Goal: Task Accomplishment & Management: Manage account settings

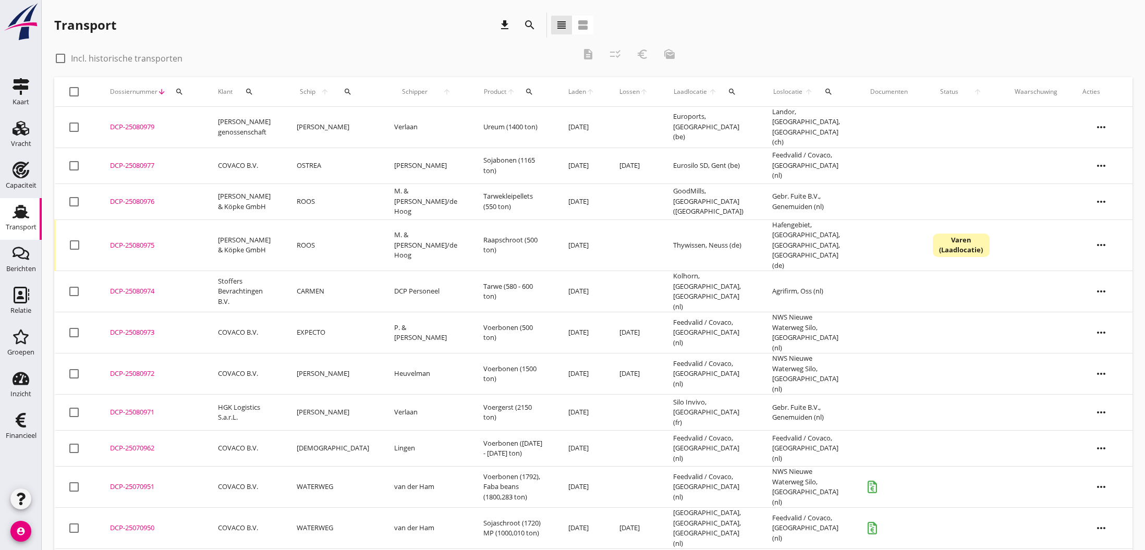
click at [124, 286] on div "DCP-25080974" at bounding box center [151, 291] width 83 height 10
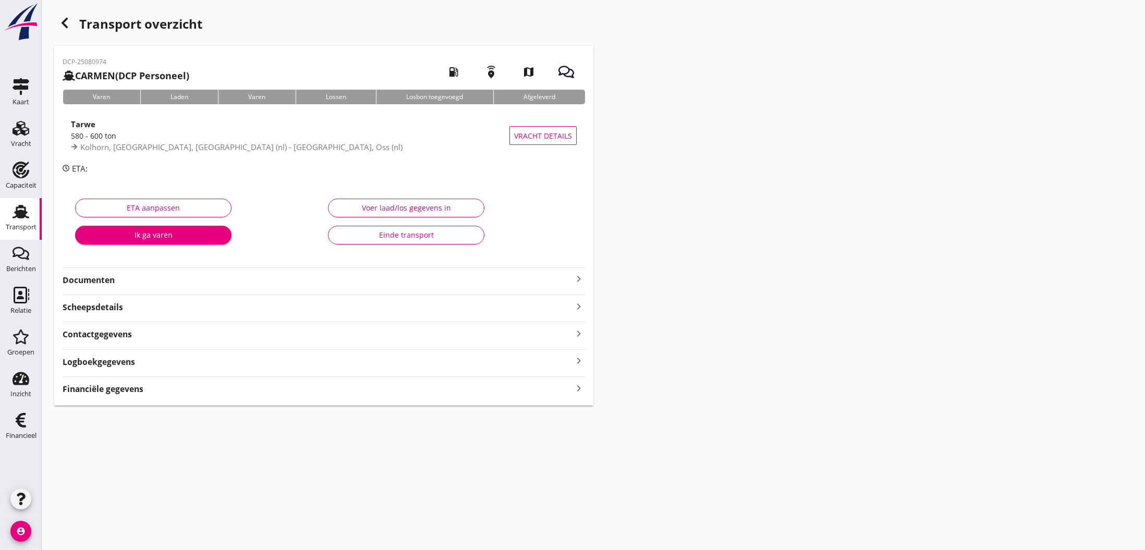
click at [581, 277] on icon "keyboard_arrow_right" at bounding box center [579, 279] width 13 height 13
click at [577, 278] on icon "keyboard_arrow_up" at bounding box center [579, 279] width 13 height 13
click at [578, 280] on icon "keyboard_arrow_right" at bounding box center [579, 279] width 13 height 13
click at [382, 213] on button "Voer laad/los gegevens in" at bounding box center [406, 208] width 156 height 19
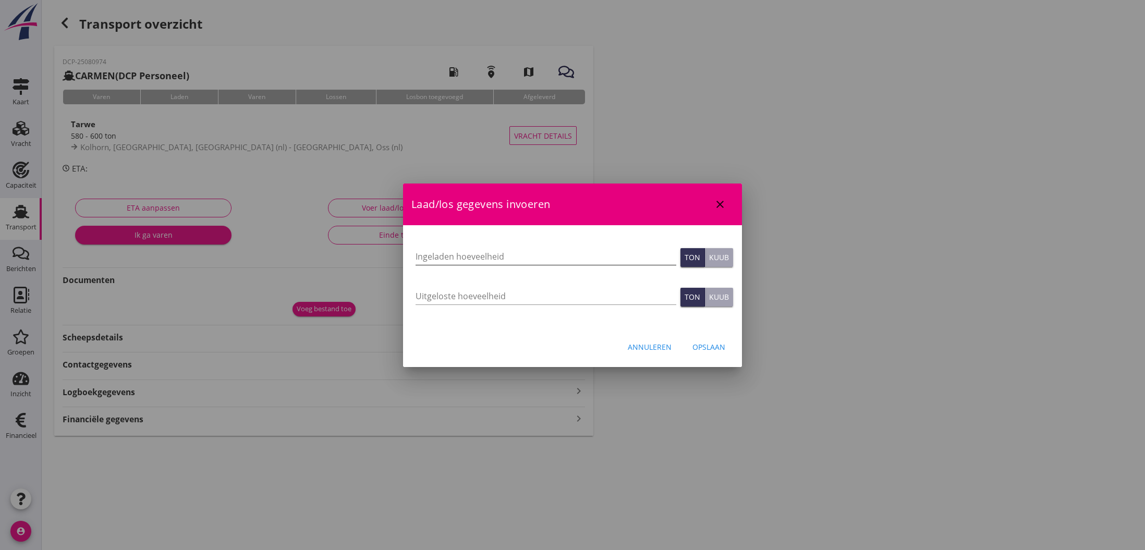
click at [460, 255] on input "Ingeladen hoeveelheid" at bounding box center [546, 256] width 261 height 17
type input "587.280"
click at [453, 296] on input "Uitgeloste hoeveelheid" at bounding box center [546, 296] width 261 height 17
type input "577.506"
click at [709, 348] on div "Opslaan" at bounding box center [709, 347] width 33 height 11
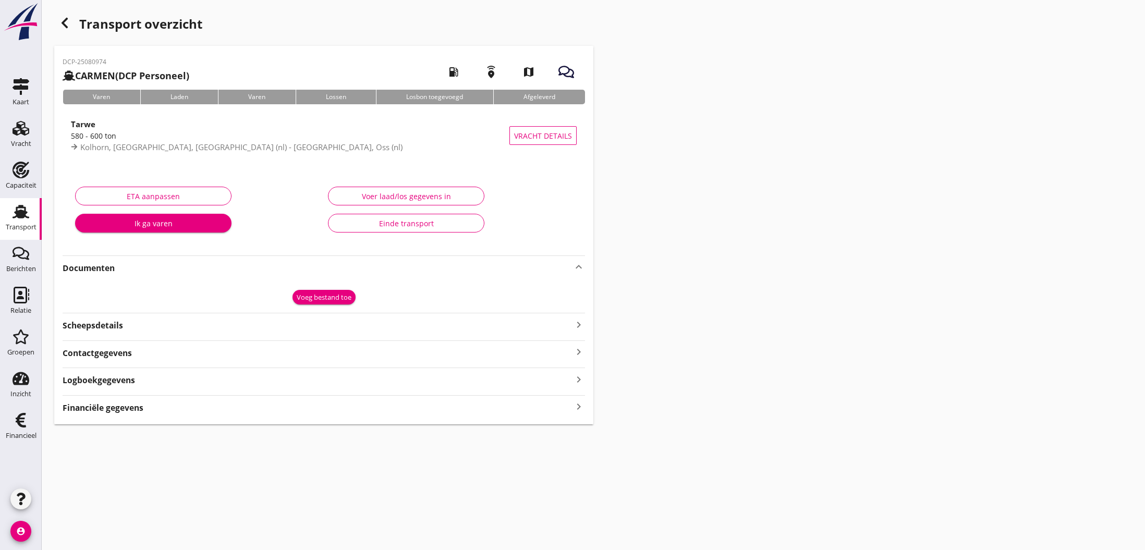
click at [126, 406] on strong "Financiële gegevens" at bounding box center [103, 408] width 81 height 12
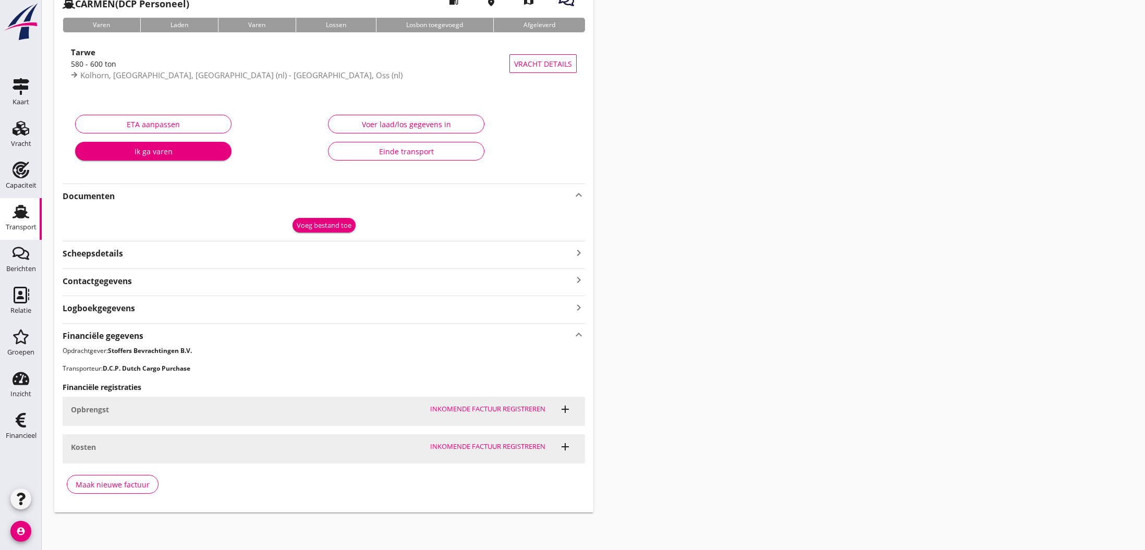
scroll to position [71, 0]
click at [124, 484] on div "Maak nieuwe factuur" at bounding box center [113, 485] width 74 height 11
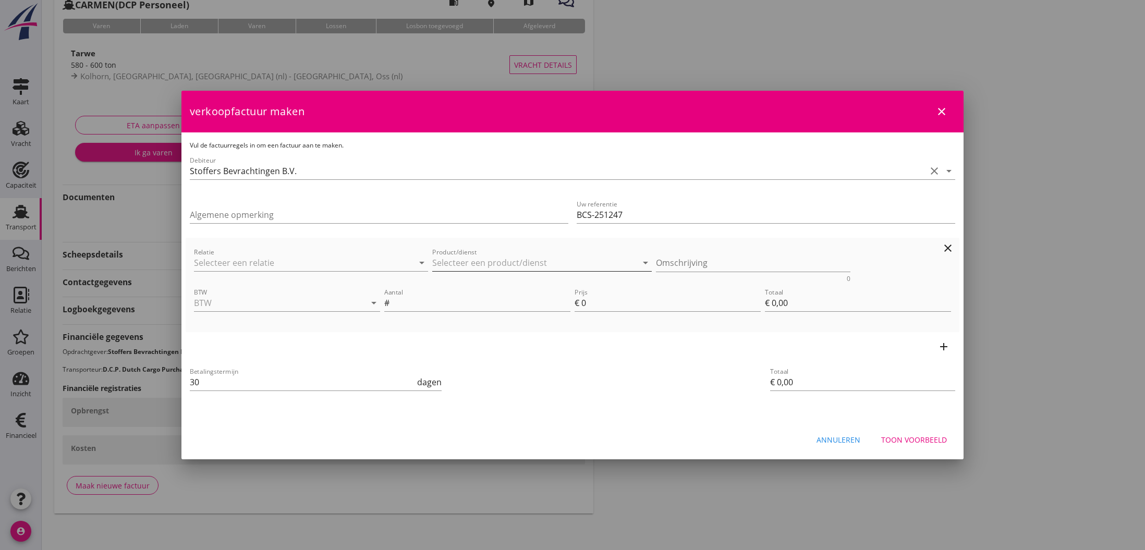
click at [500, 262] on input "Product/dienst" at bounding box center [534, 262] width 205 height 17
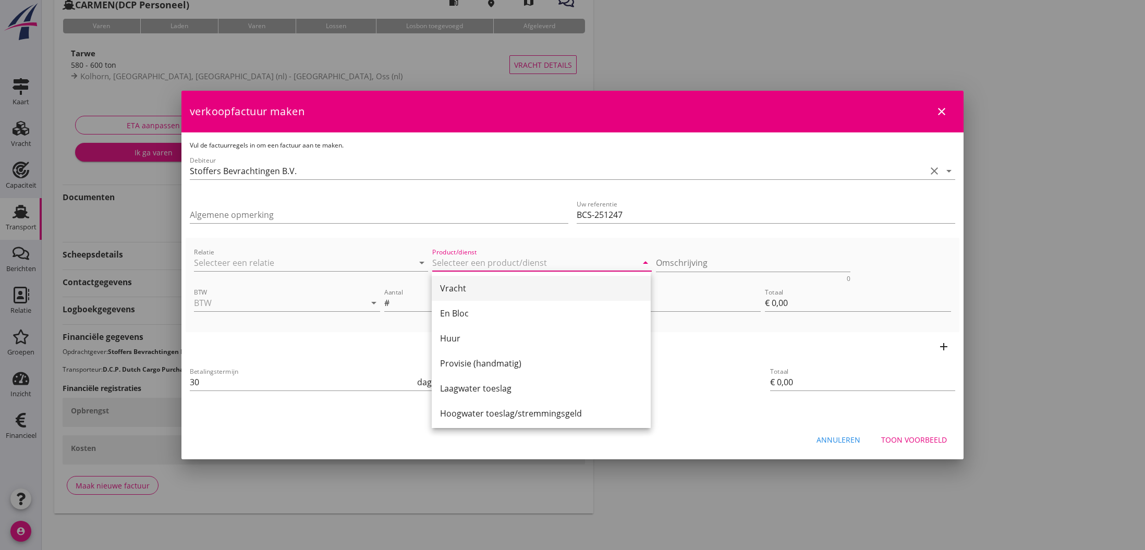
click at [483, 291] on div "Vracht" at bounding box center [541, 288] width 202 height 13
type input "Vracht"
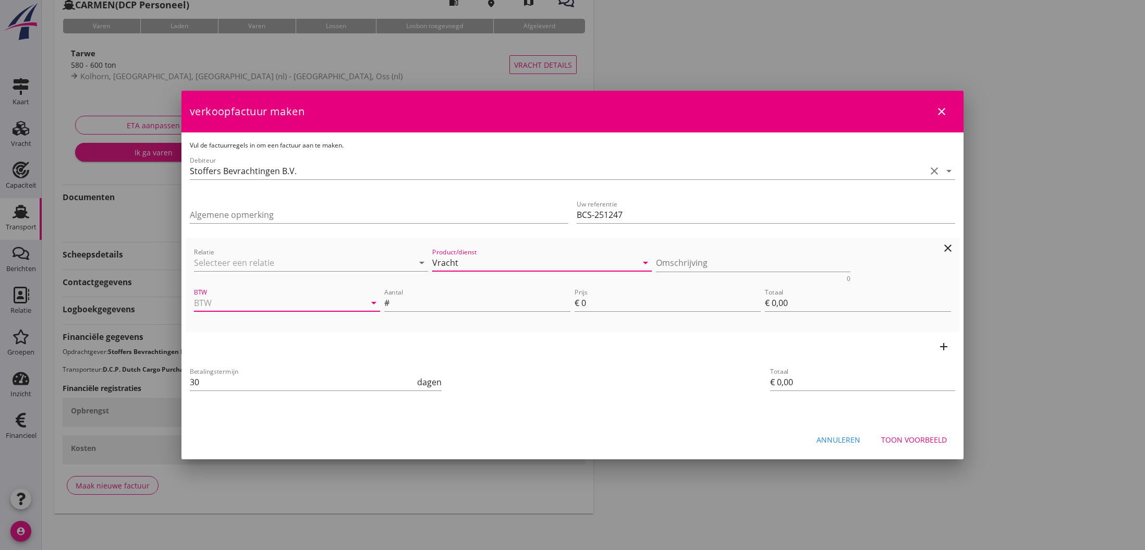
click at [346, 307] on input "BTW" at bounding box center [272, 303] width 157 height 17
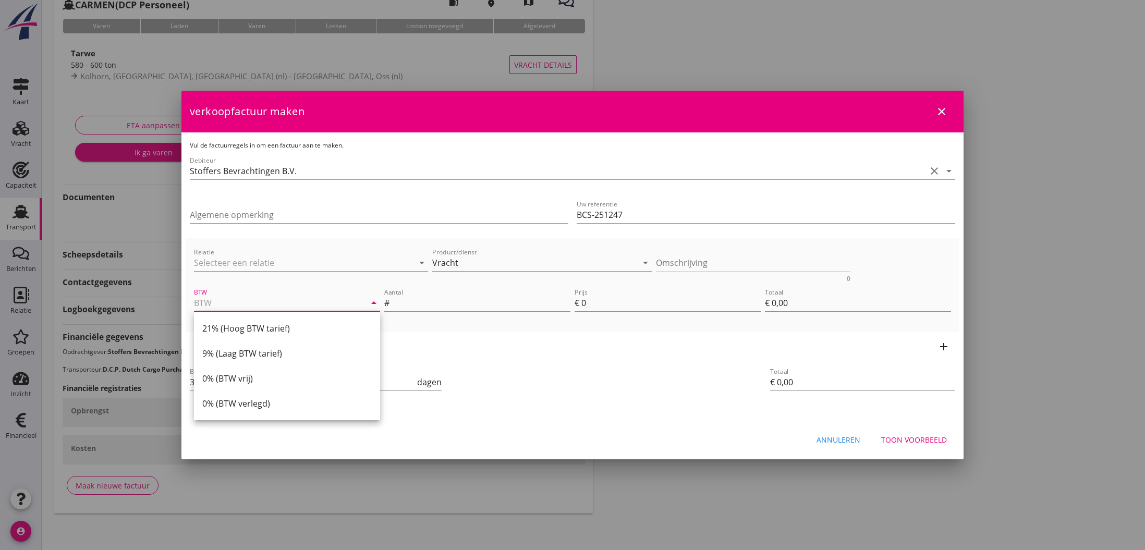
drag, startPoint x: 309, startPoint y: 325, endPoint x: 376, endPoint y: 308, distance: 68.9
click at [310, 325] on div "21% (Hoog BTW tarief)" at bounding box center [286, 328] width 169 height 13
type input "21% (Hoog BTW tarief)"
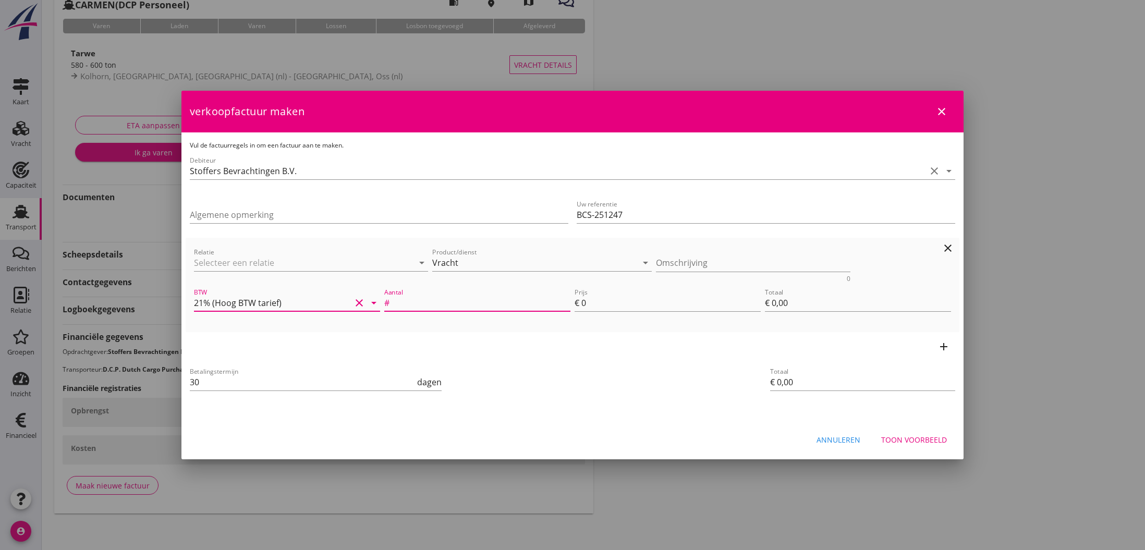
click at [399, 299] on input "Aantal" at bounding box center [481, 303] width 179 height 17
type input "587.280"
click at [580, 302] on div "€" at bounding box center [578, 303] width 7 height 13
drag, startPoint x: 581, startPoint y: 302, endPoint x: 587, endPoint y: 304, distance: 6.5
click at [587, 304] on div "Prijs € 0" at bounding box center [668, 303] width 186 height 17
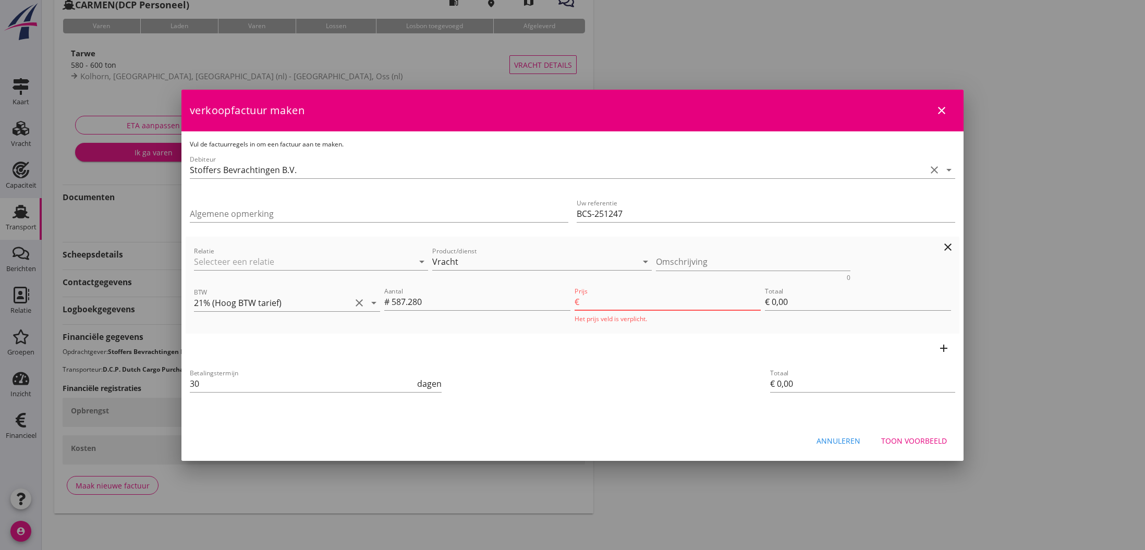
type input "7"
type input "€ 4.110,96"
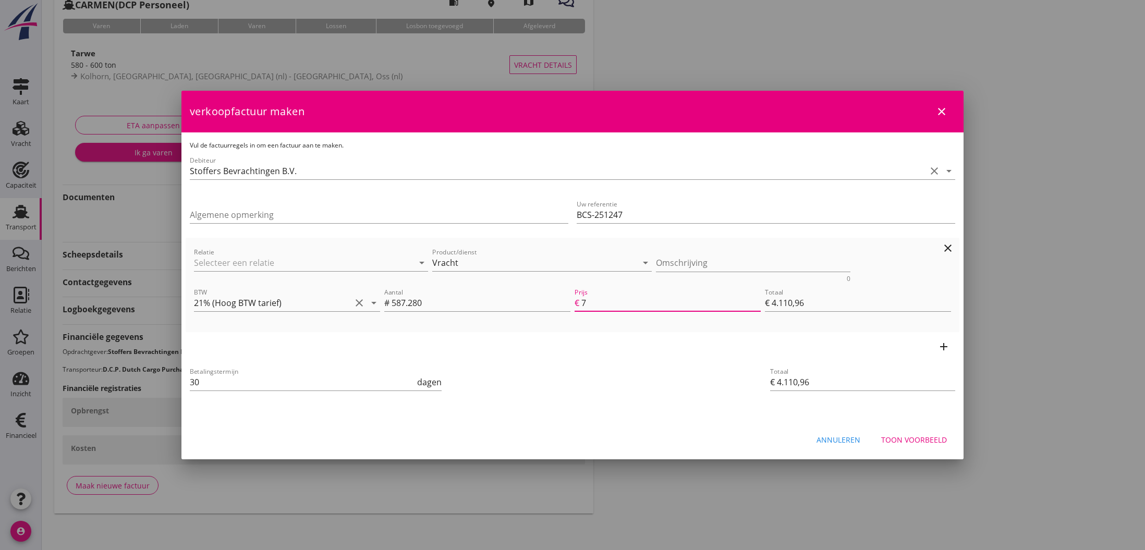
type input "7.5"
type input "€ 4.404,60"
type input "7.50"
click at [948, 346] on icon "add" at bounding box center [944, 347] width 13 height 13
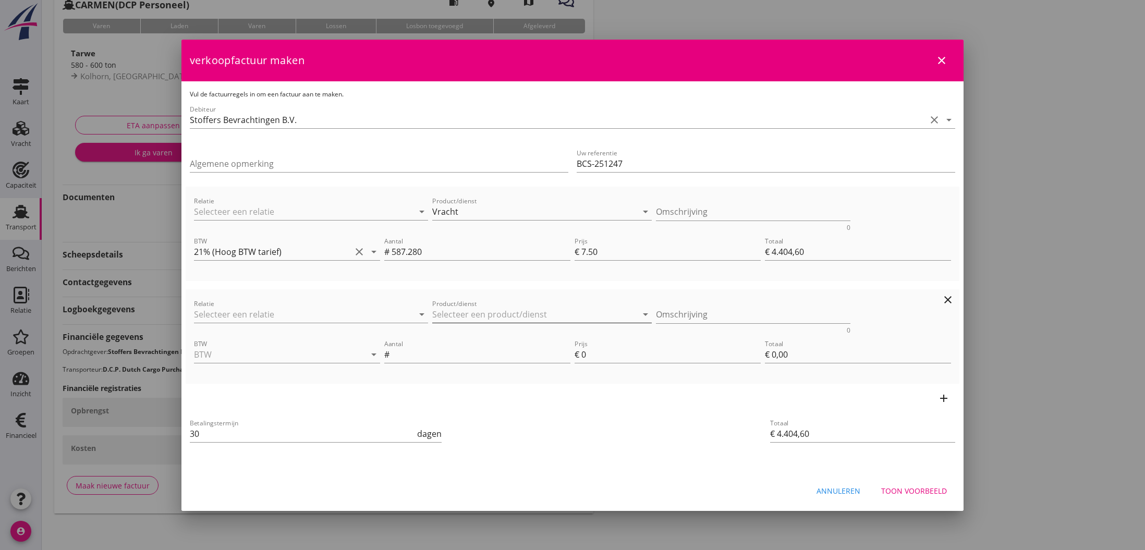
click at [469, 310] on input "Product/dienst" at bounding box center [534, 314] width 205 height 17
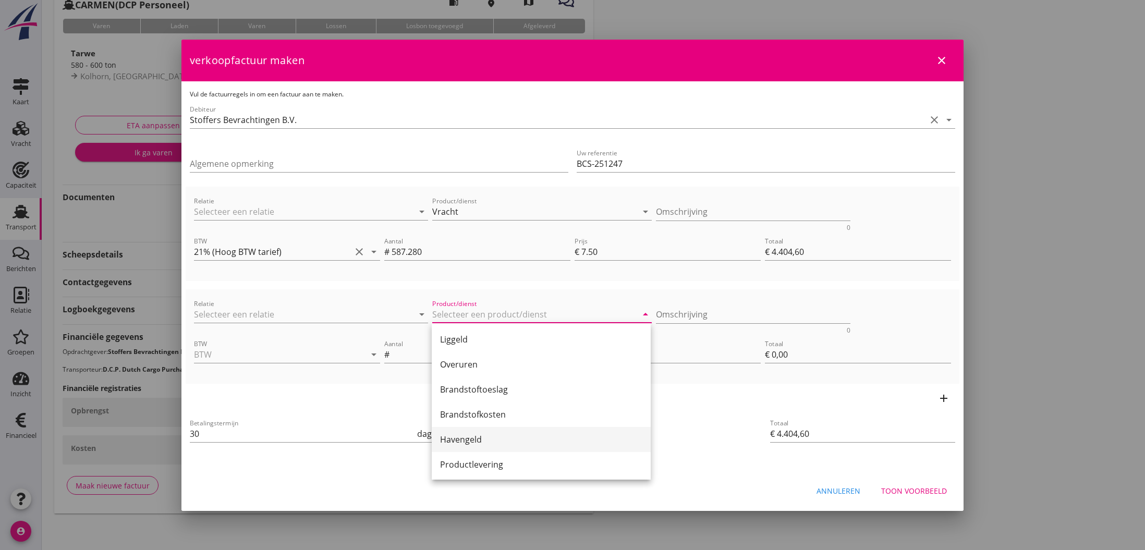
scroll to position [153, 0]
click at [464, 434] on div "Havengeld" at bounding box center [541, 437] width 202 height 13
type input "Havengeld"
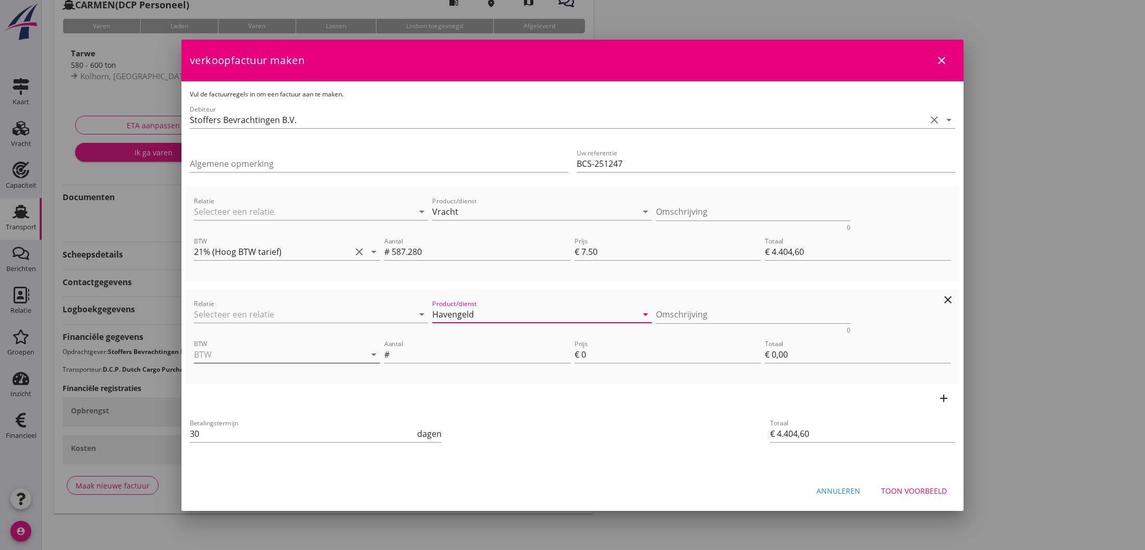
click at [222, 352] on input "BTW" at bounding box center [272, 354] width 157 height 17
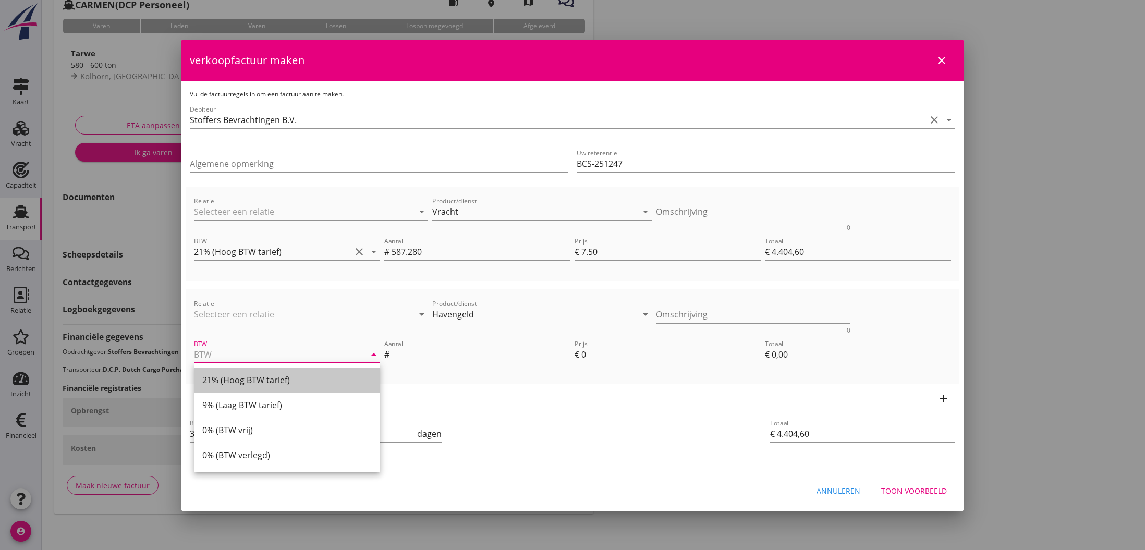
drag, startPoint x: 225, startPoint y: 377, endPoint x: 403, endPoint y: 353, distance: 180.0
click at [225, 377] on div "21% (Hoog BTW tarief)" at bounding box center [286, 380] width 169 height 13
type input "21% (Hoog BTW tarief)"
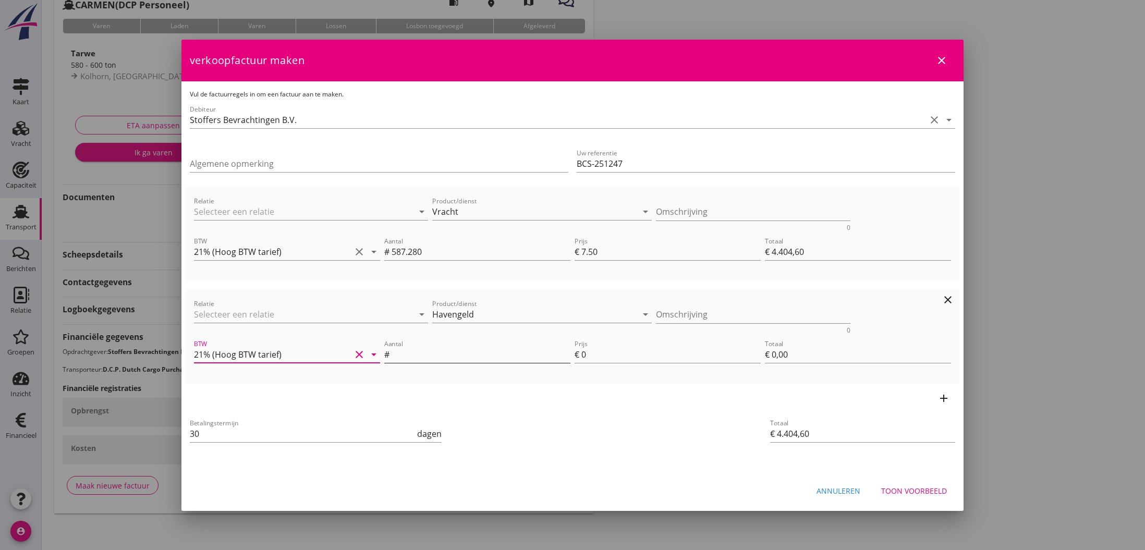
click at [409, 351] on input "Aantal" at bounding box center [481, 354] width 179 height 17
type input "1"
click at [582, 355] on input "0" at bounding box center [670, 354] width 179 height 17
click at [585, 355] on input "0" at bounding box center [670, 354] width 179 height 17
type input "€ 4.405,60"
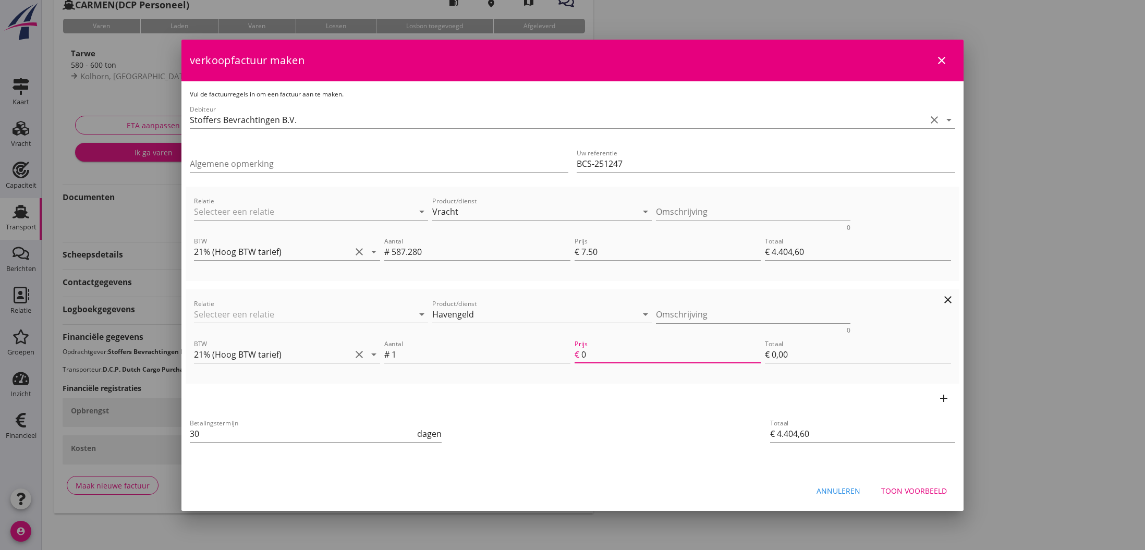
type input "1"
type input "€ 1,00"
type input "€ 4.414,60"
type input "10"
type input "€ 10,00"
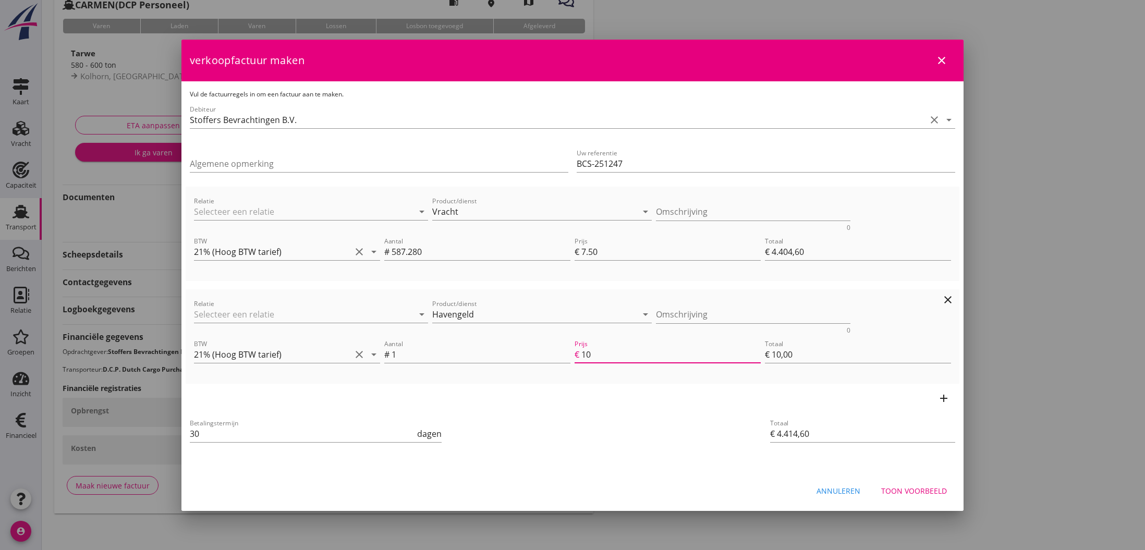
type input "€ 4.504,60"
type input "100"
type input "€ 100,00"
type input "100"
click at [615, 392] on div "add" at bounding box center [573, 398] width 774 height 29
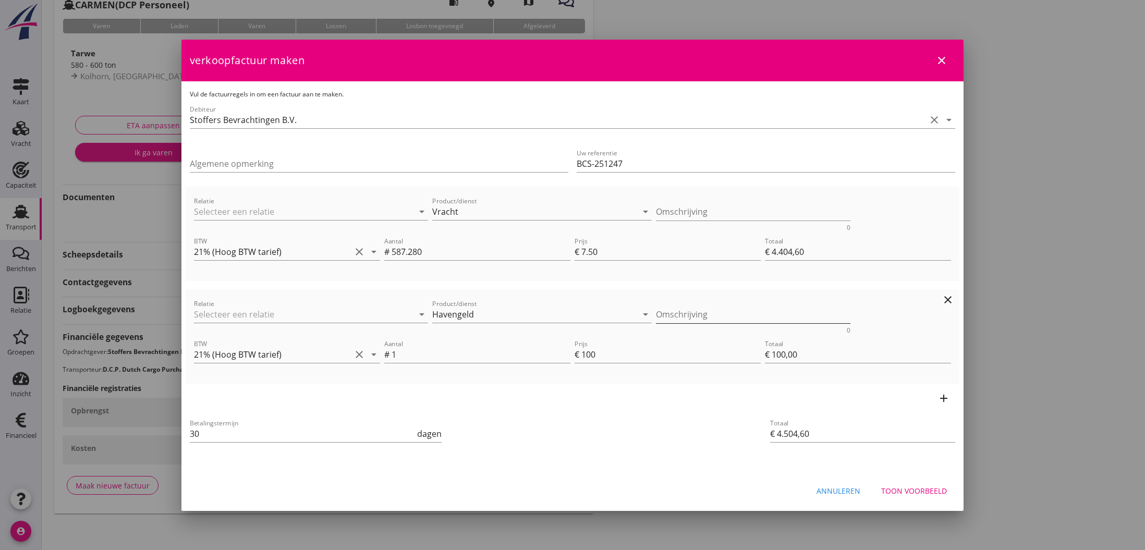
click at [686, 314] on textarea "Omschrijving" at bounding box center [753, 314] width 195 height 17
type textarea "Oss ipv Veghel"
click at [247, 166] on input "Algemene opmerking" at bounding box center [379, 163] width 379 height 17
type input "Bestemming gewijzigd in Oss"
click at [903, 490] on div "Toon voorbeeld" at bounding box center [914, 491] width 66 height 11
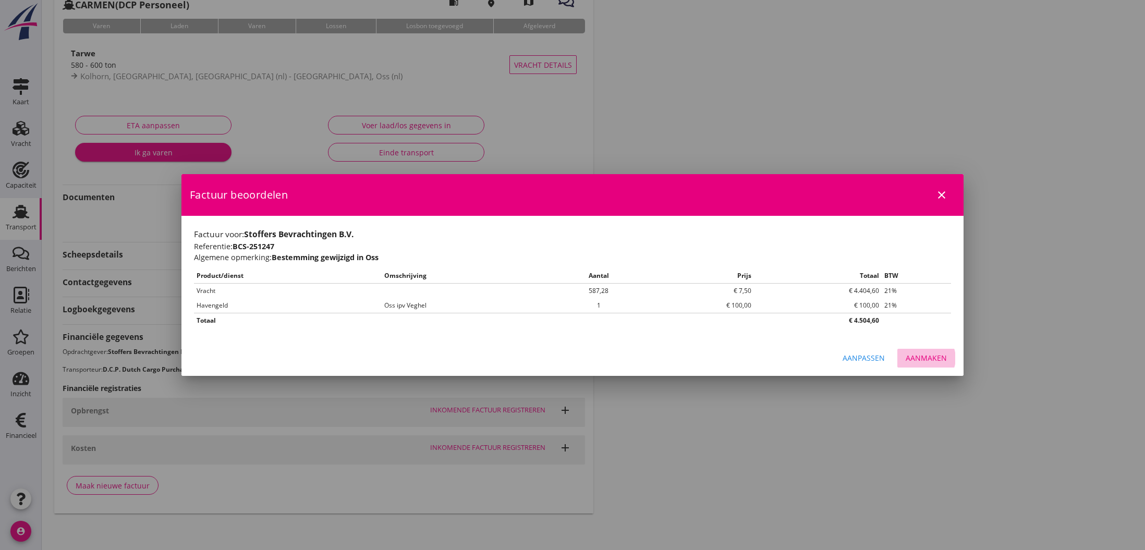
click at [933, 357] on div "Aanmaken" at bounding box center [926, 358] width 41 height 11
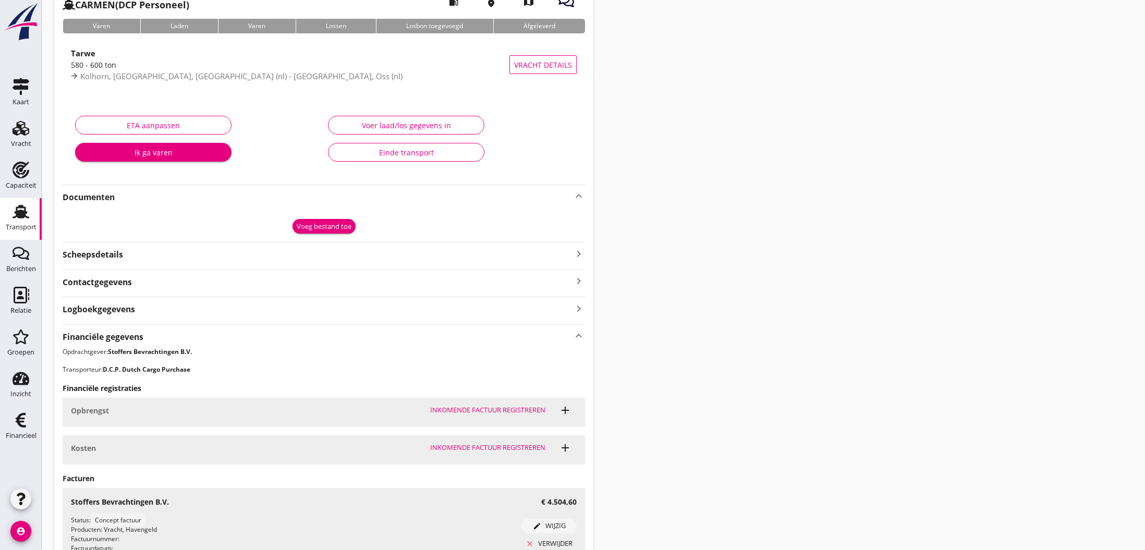
click at [323, 228] on div "Voeg bestand toe" at bounding box center [324, 227] width 55 height 10
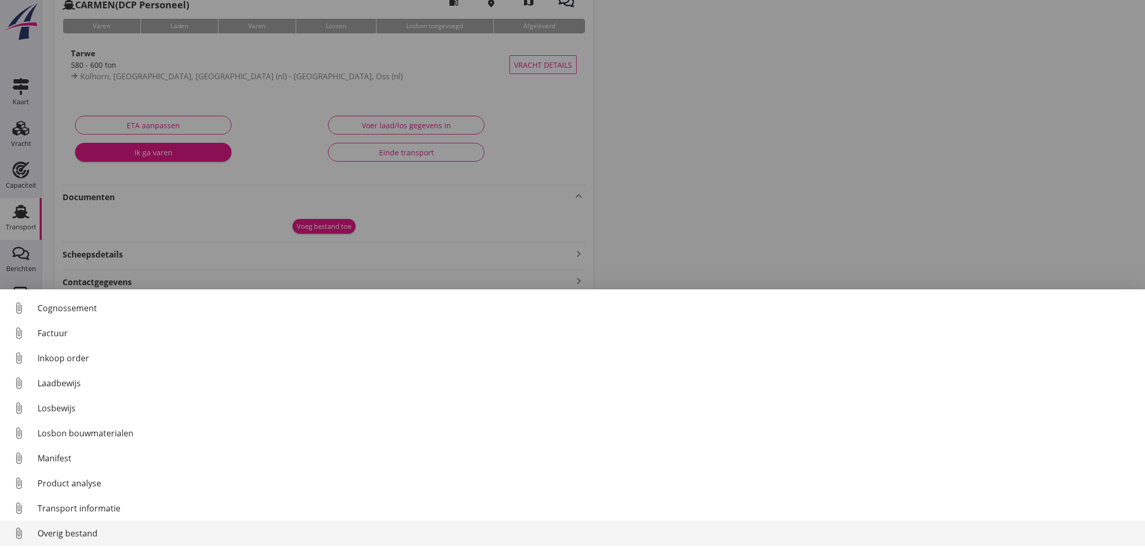
scroll to position [48, 0]
click at [99, 532] on div "Overig bestand" at bounding box center [587, 533] width 1099 height 13
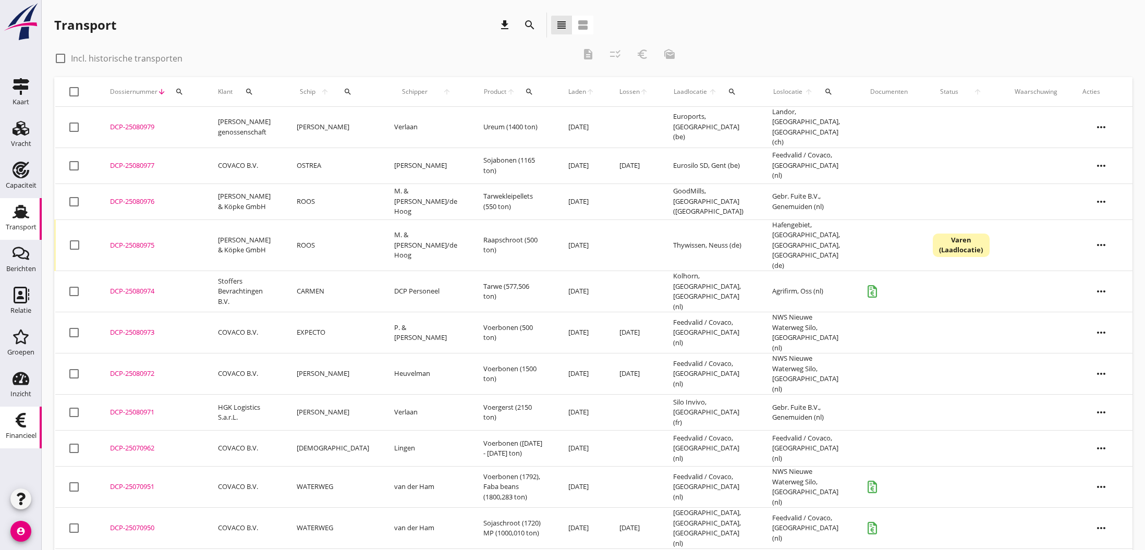
click at [23, 422] on use at bounding box center [21, 420] width 10 height 15
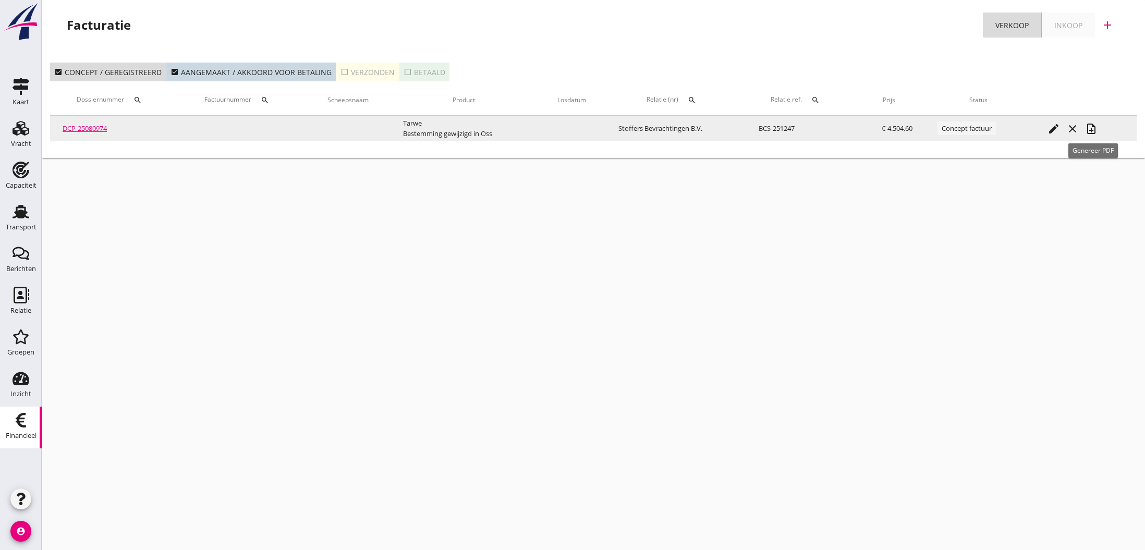
click at [1092, 133] on icon "note_add" at bounding box center [1091, 129] width 13 height 13
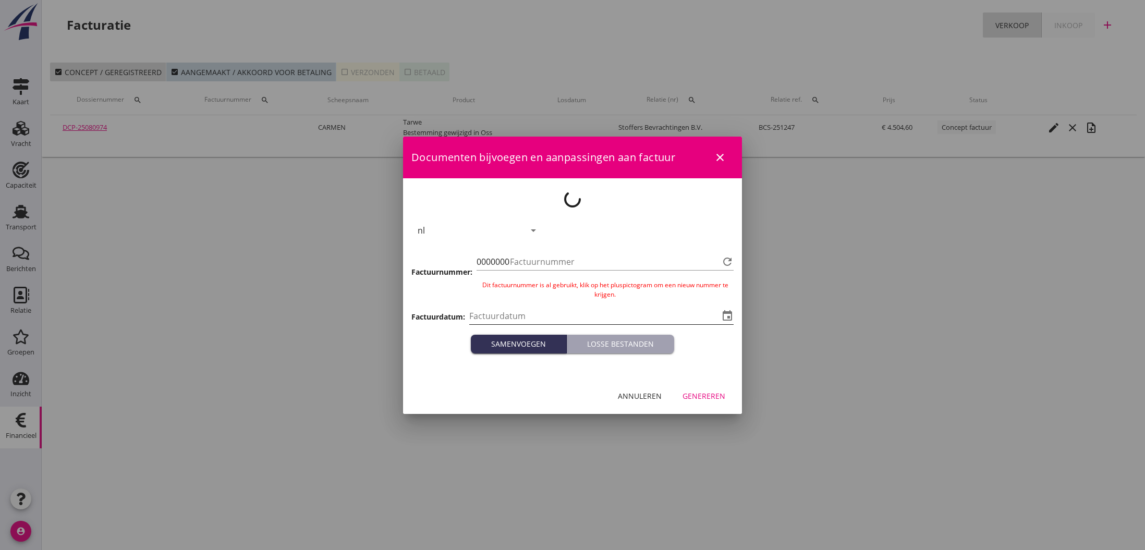
type input "[DATE]"
type input "772"
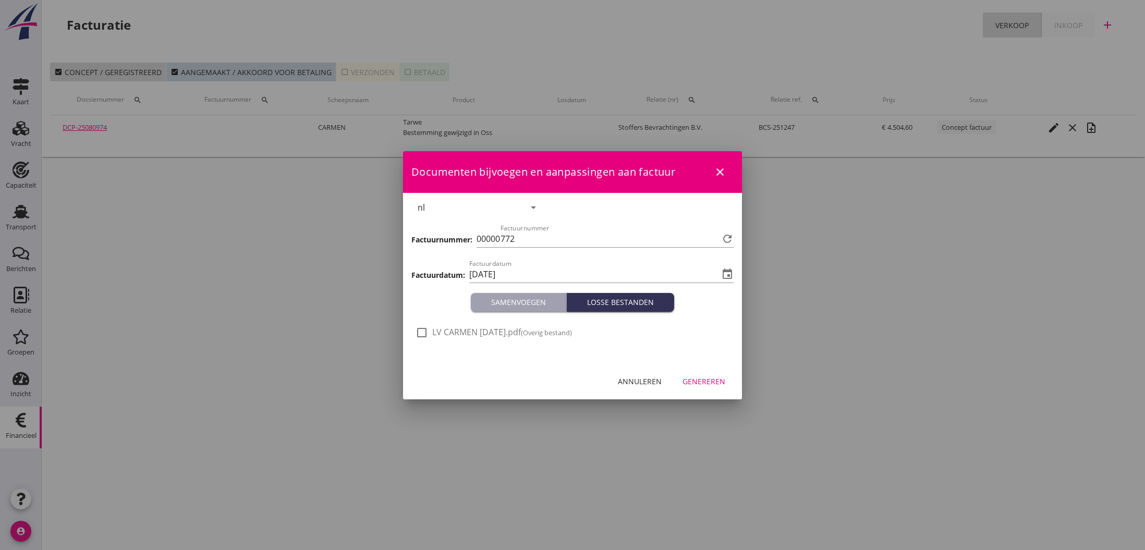
click at [700, 381] on div "Genereren" at bounding box center [704, 381] width 43 height 11
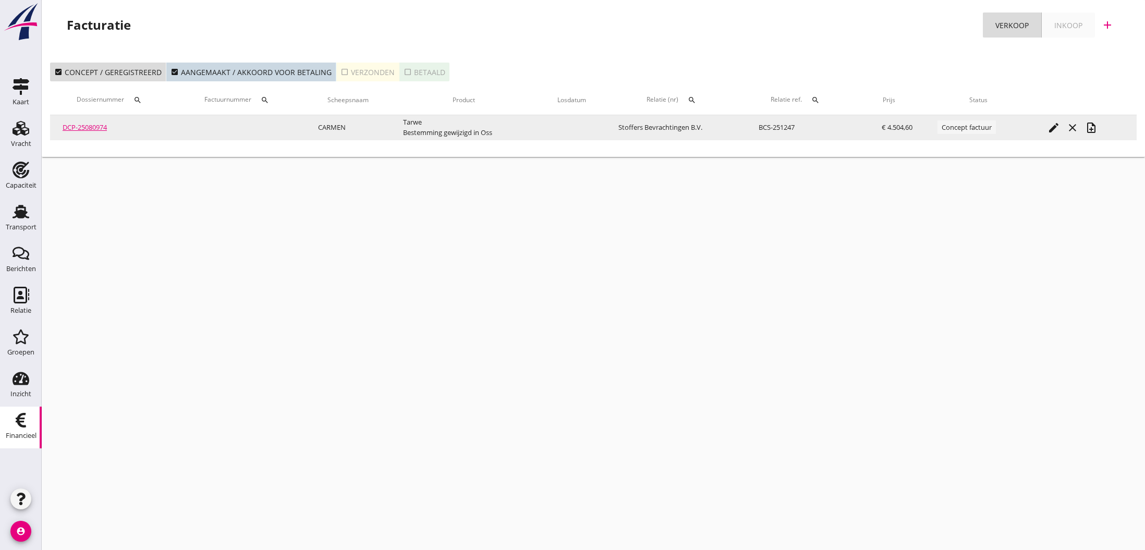
click at [1091, 131] on icon "note_add" at bounding box center [1091, 128] width 13 height 13
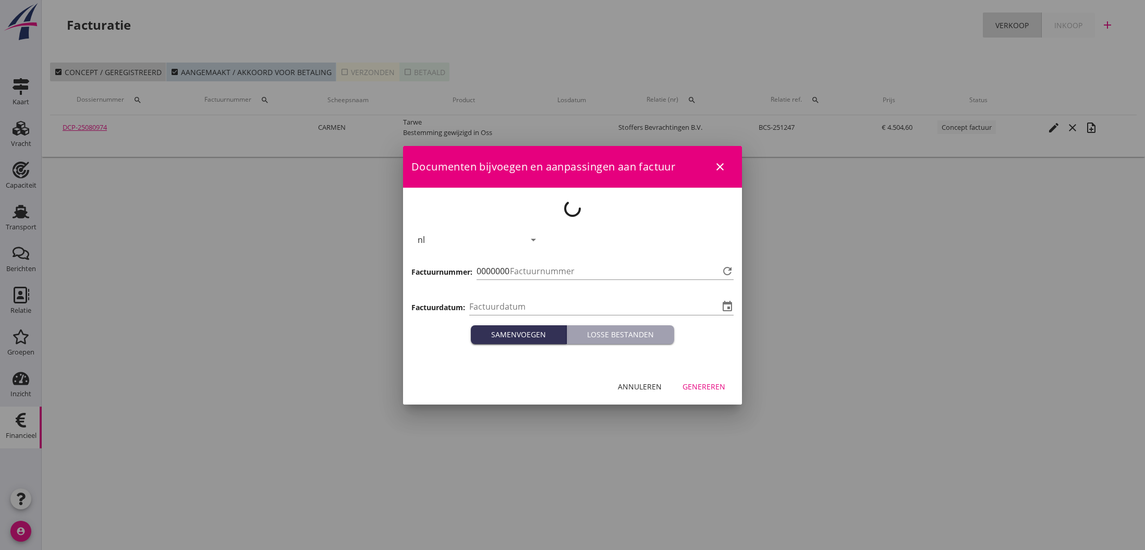
type input "[DATE]"
type input "773"
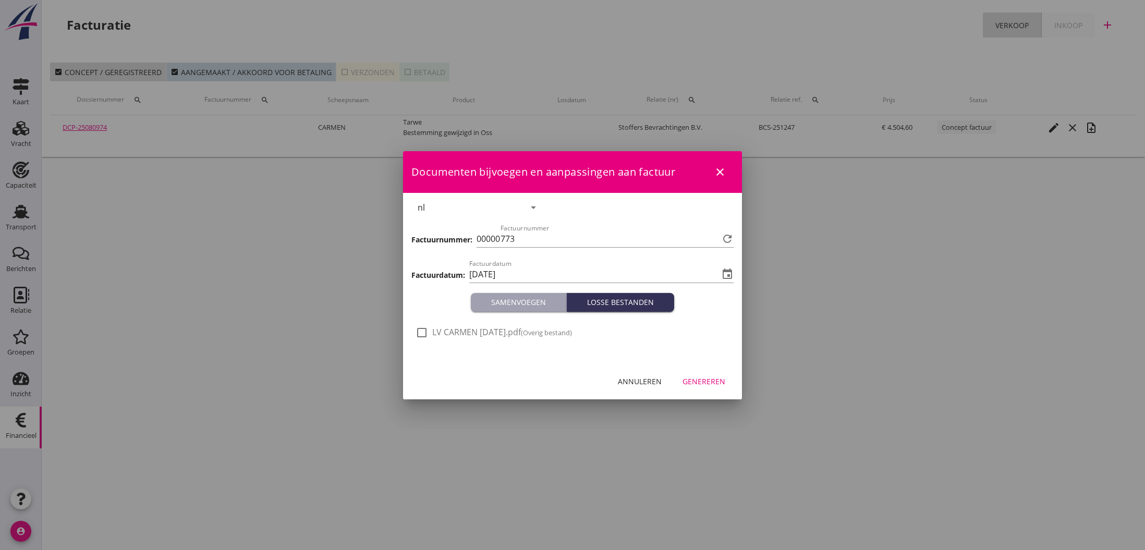
click at [714, 382] on div "Genereren" at bounding box center [704, 381] width 43 height 11
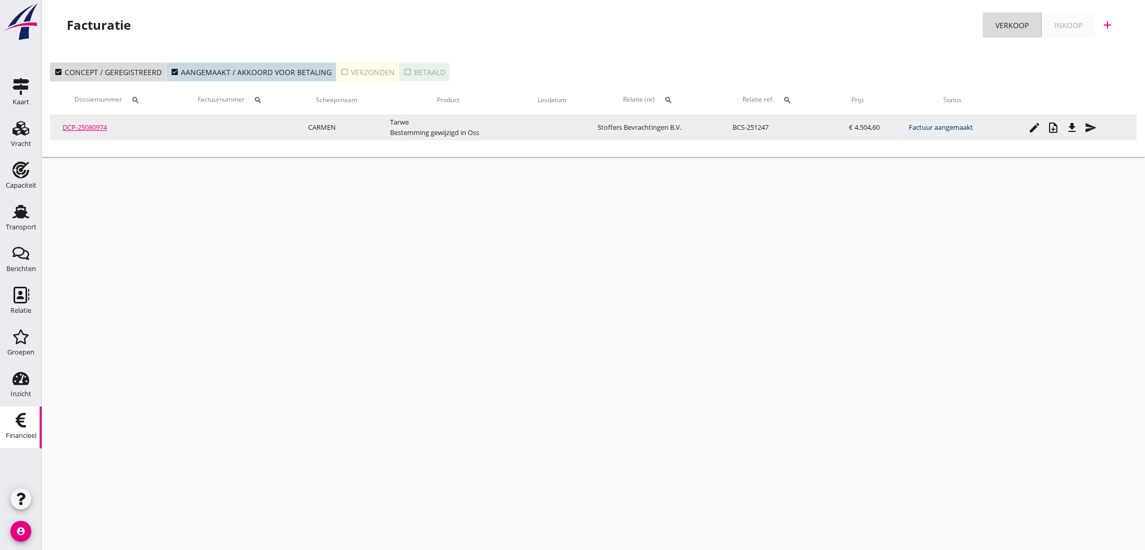
click at [1074, 128] on icon "file_download" at bounding box center [1072, 128] width 13 height 13
click at [1091, 128] on icon "send" at bounding box center [1091, 128] width 13 height 13
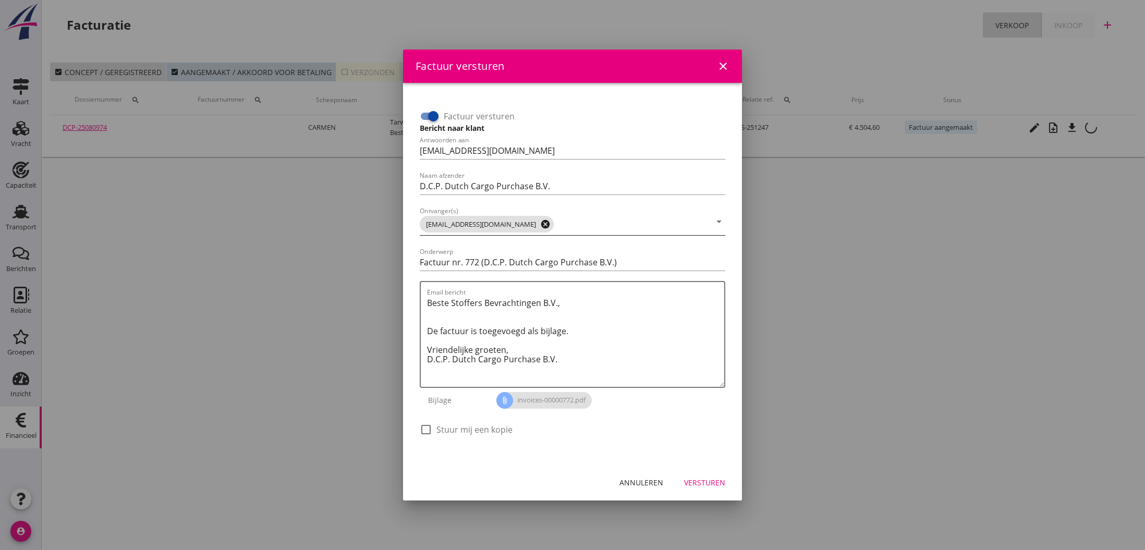
click at [540, 224] on icon "cancel" at bounding box center [545, 224] width 10 height 10
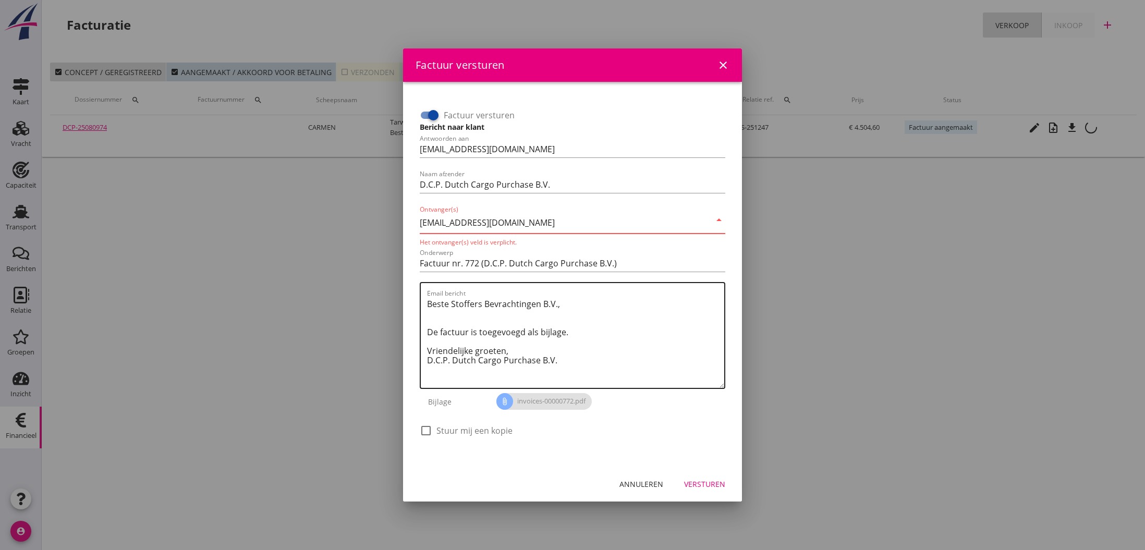
type input "[EMAIL_ADDRESS][DOMAIN_NAME]"
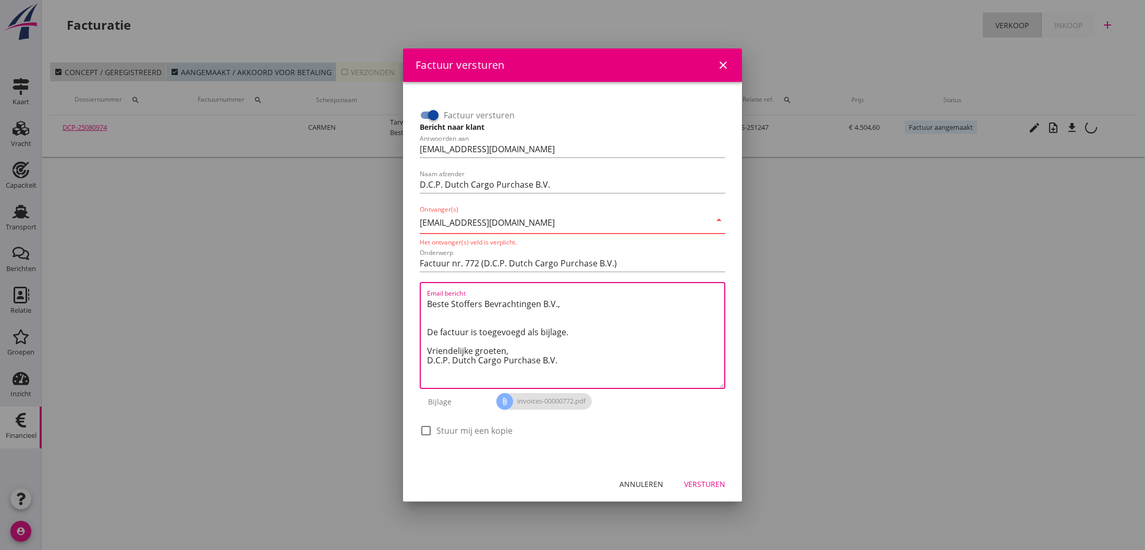
drag, startPoint x: 587, startPoint y: 310, endPoint x: 589, endPoint y: 315, distance: 5.9
click at [588, 310] on textarea "Beste Stoffers Bevrachtingen B.V., De factuur is toegevoegd als bijlage. Vriend…" at bounding box center [575, 342] width 297 height 92
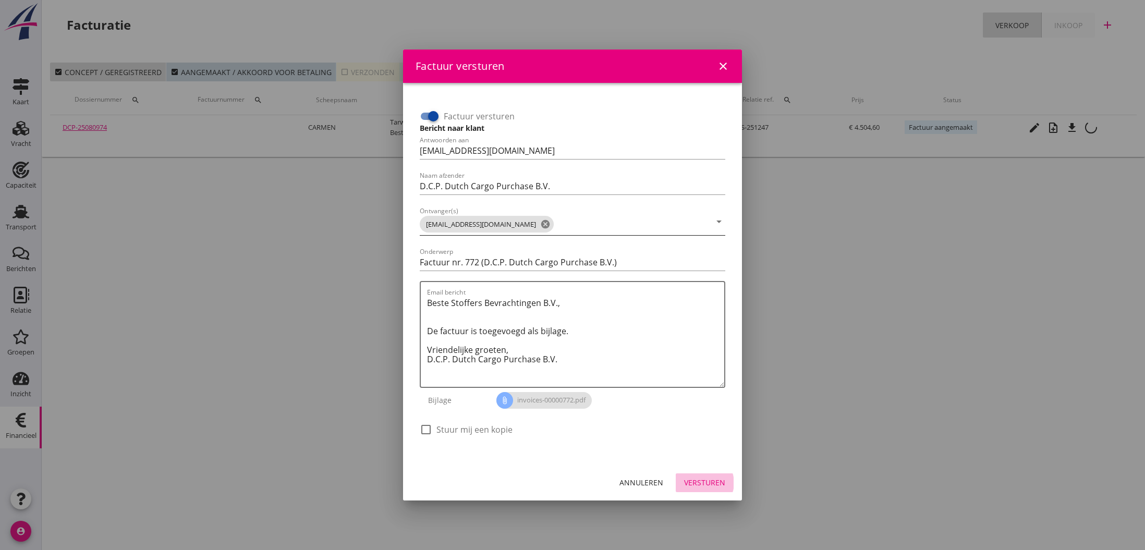
click at [701, 482] on div "Versturen" at bounding box center [704, 482] width 41 height 11
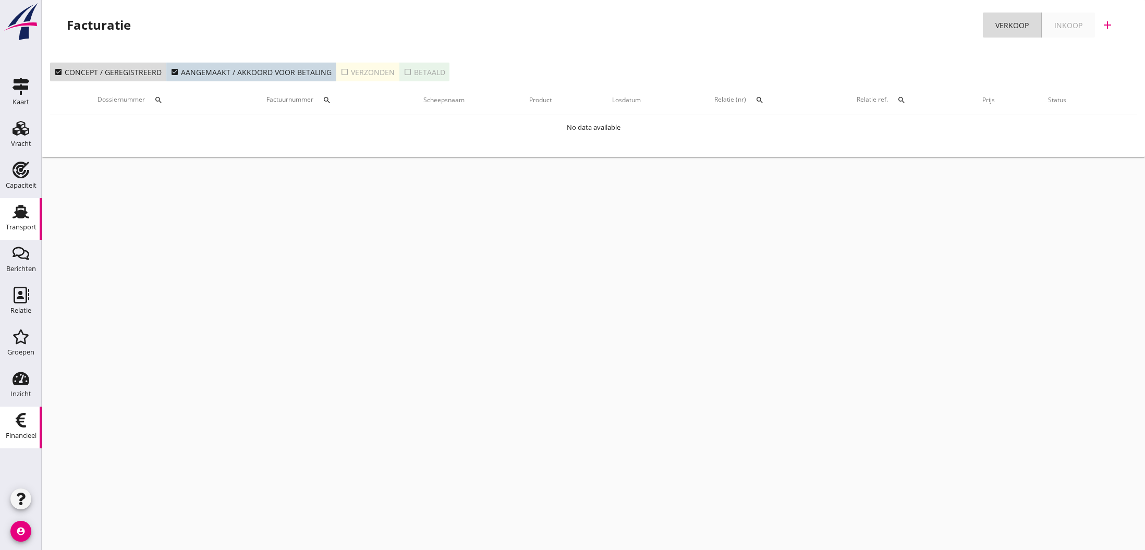
click at [24, 214] on use at bounding box center [21, 212] width 17 height 14
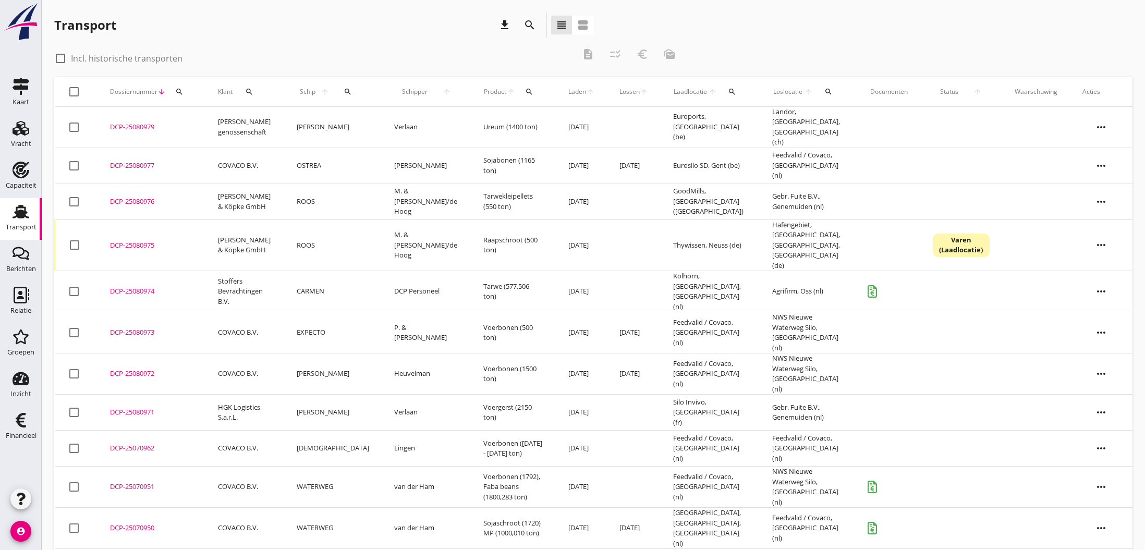
click at [146, 240] on div "DCP-25080975" at bounding box center [151, 245] width 83 height 10
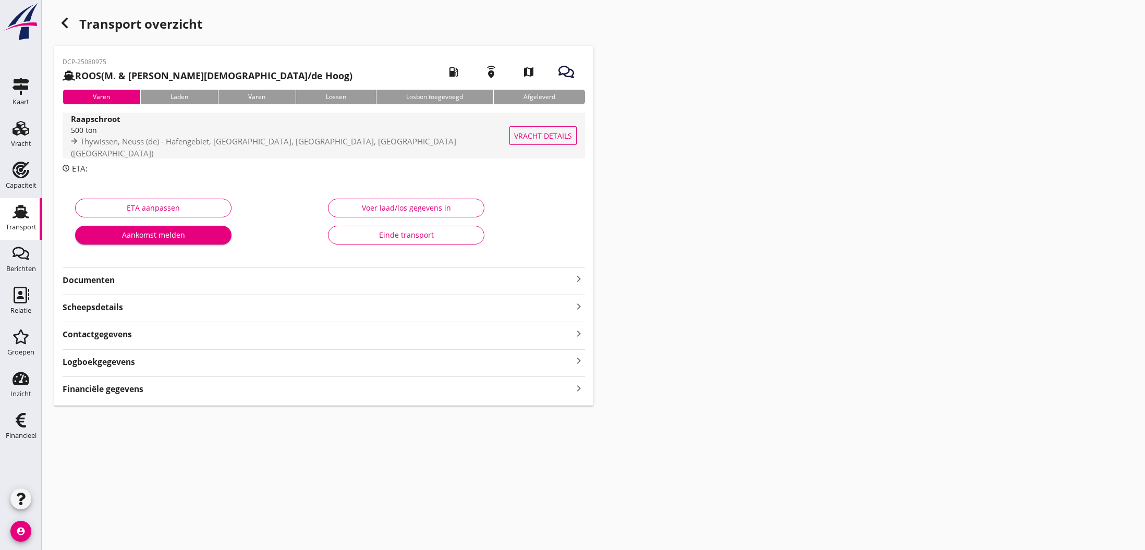
click at [520, 139] on span "Vracht details" at bounding box center [543, 135] width 58 height 11
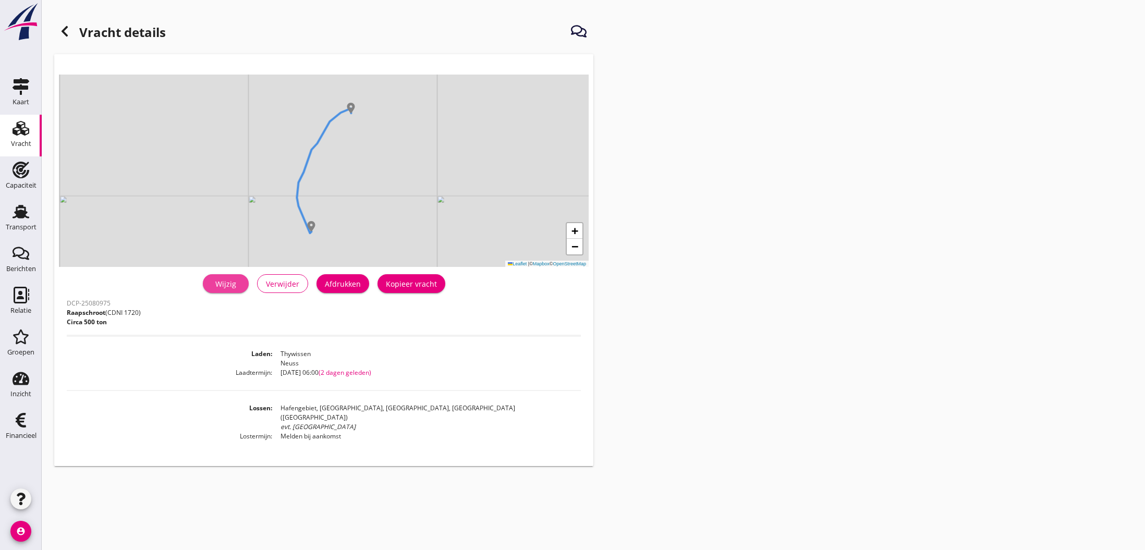
click at [233, 287] on div "Wijzig" at bounding box center [225, 283] width 29 height 11
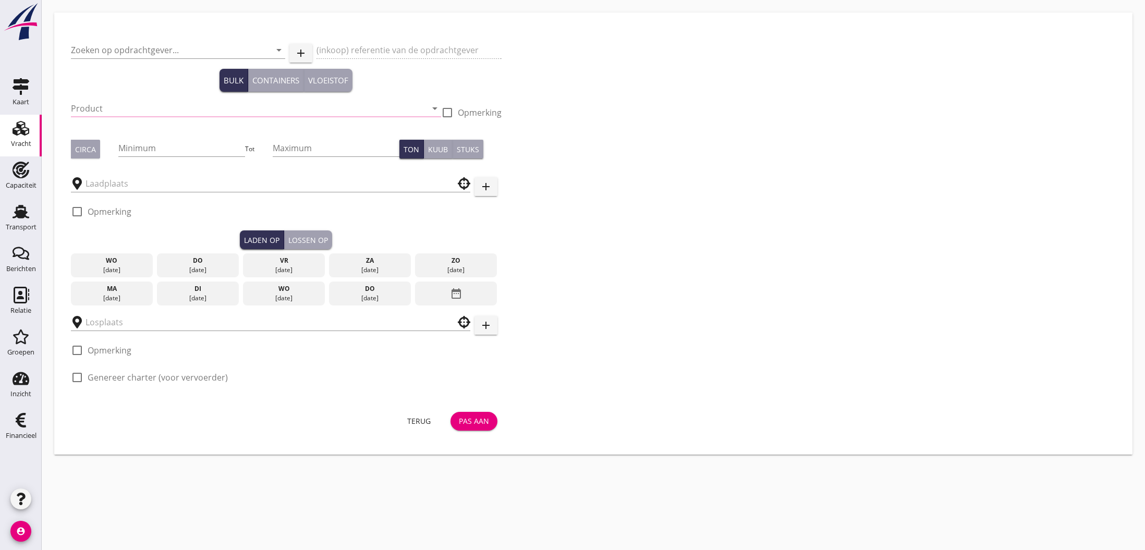
type input "[PERSON_NAME] & Köpke GmbH"
type input "Raapschroot (1720)"
type input "500"
type input "Hafengebiet, [GEOGRAPHIC_DATA], [GEOGRAPHIC_DATA], [GEOGRAPHIC_DATA]"
checkbox input "true"
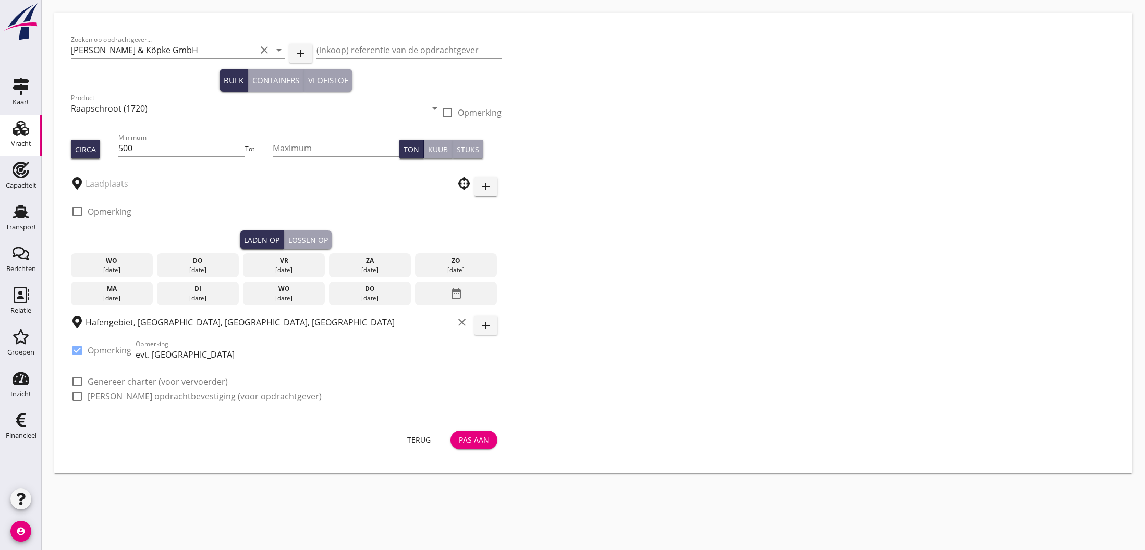
type input "Thywissen"
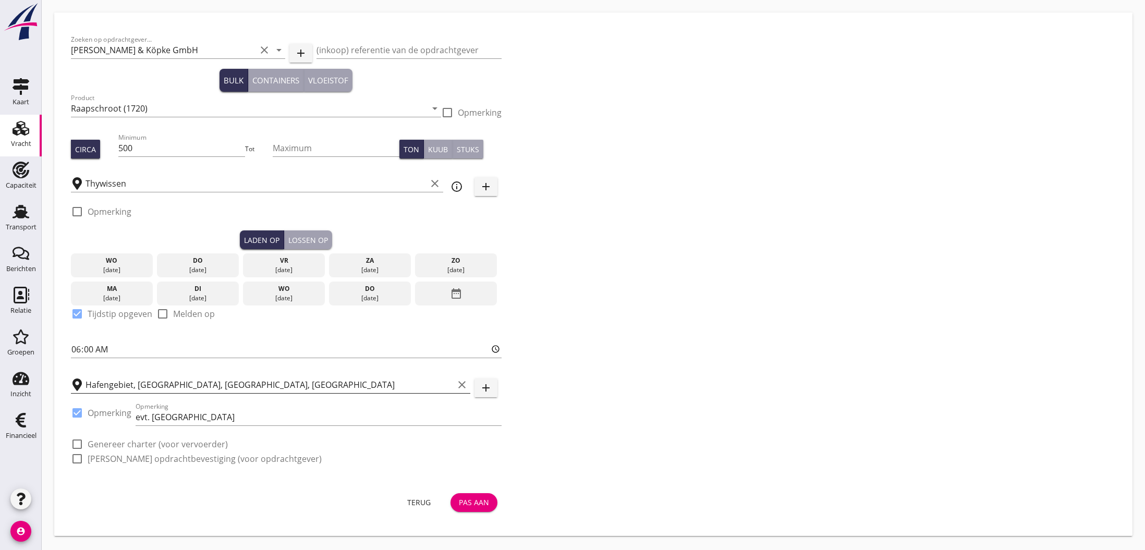
click at [462, 384] on icon "clear" at bounding box center [462, 385] width 13 height 13
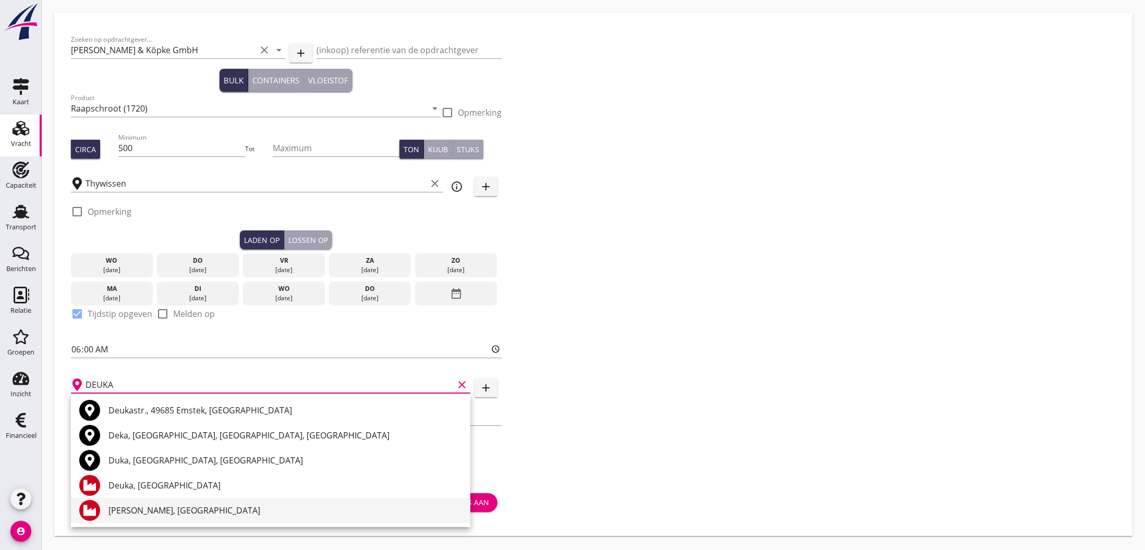
click at [200, 512] on div "[PERSON_NAME], [GEOGRAPHIC_DATA]" at bounding box center [285, 510] width 354 height 13
type input "[PERSON_NAME], [GEOGRAPHIC_DATA]"
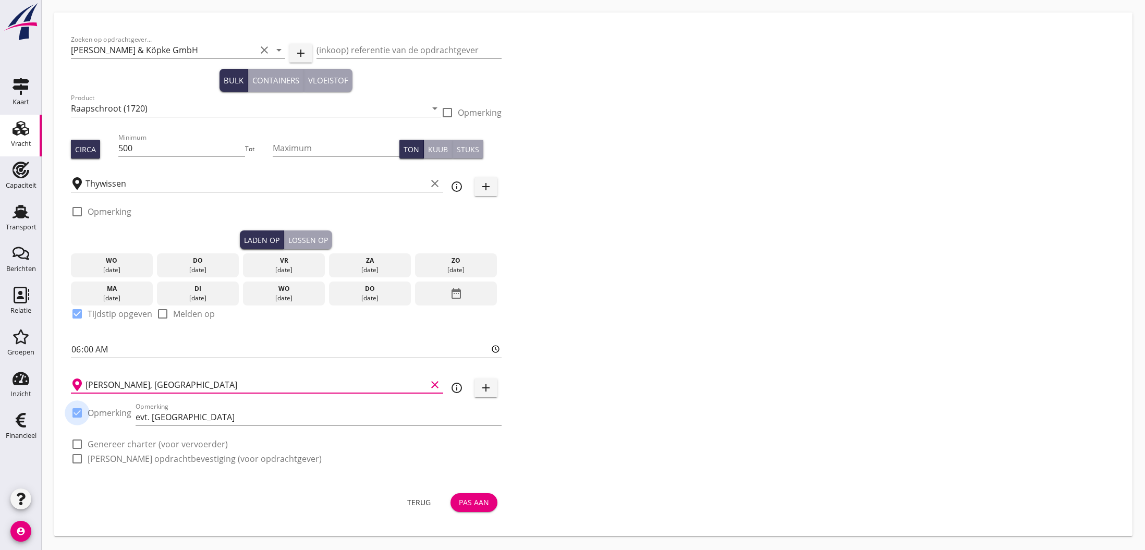
click at [75, 412] on div at bounding box center [77, 413] width 18 height 18
checkbox input "false"
click at [475, 499] on div "Pas aan" at bounding box center [474, 498] width 30 height 11
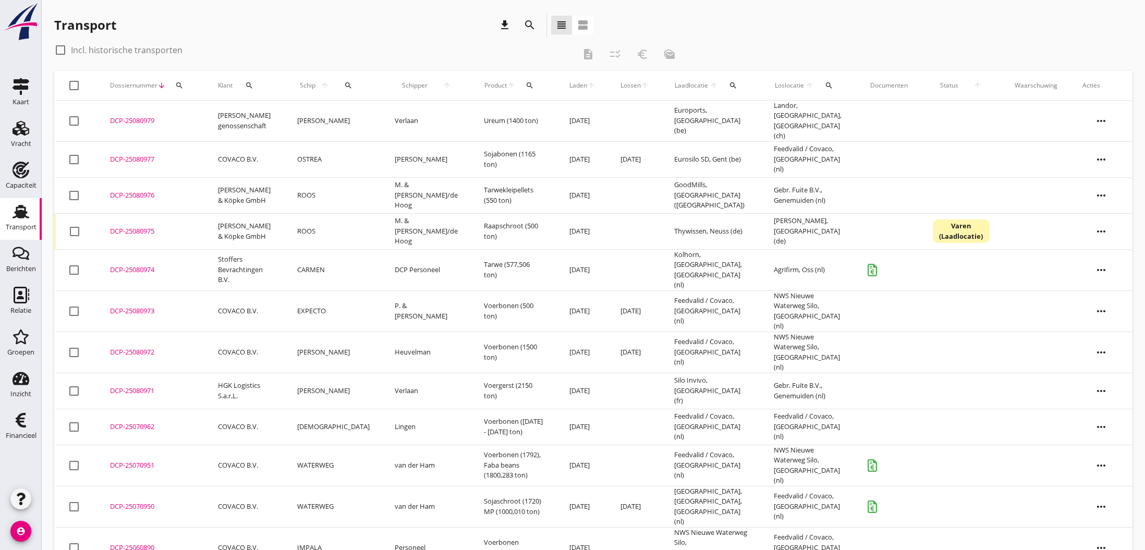
click at [136, 190] on div "DCP-25080976" at bounding box center [151, 195] width 83 height 10
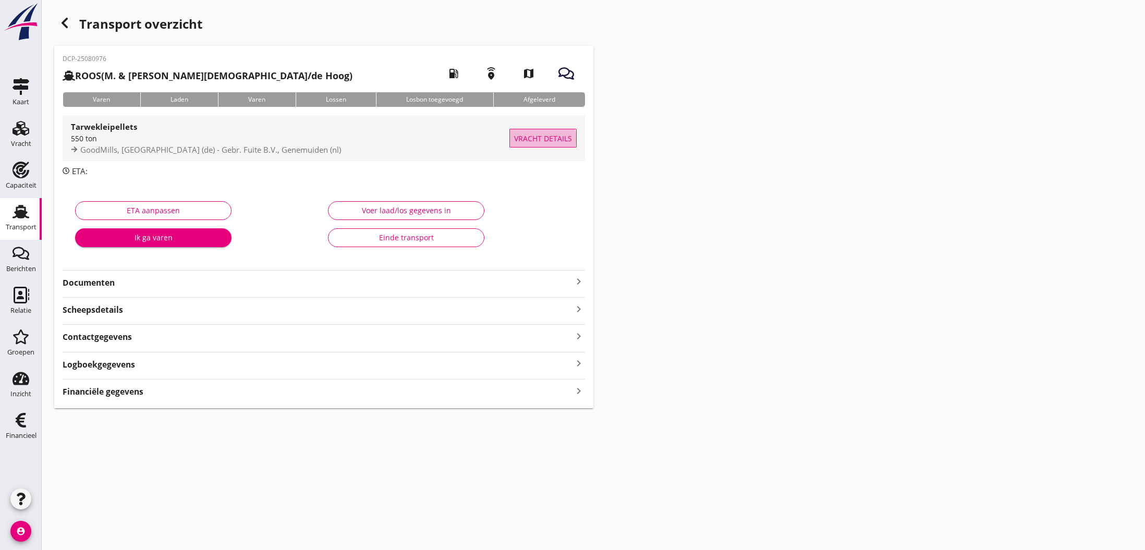
click at [559, 135] on span "Vracht details" at bounding box center [543, 138] width 58 height 11
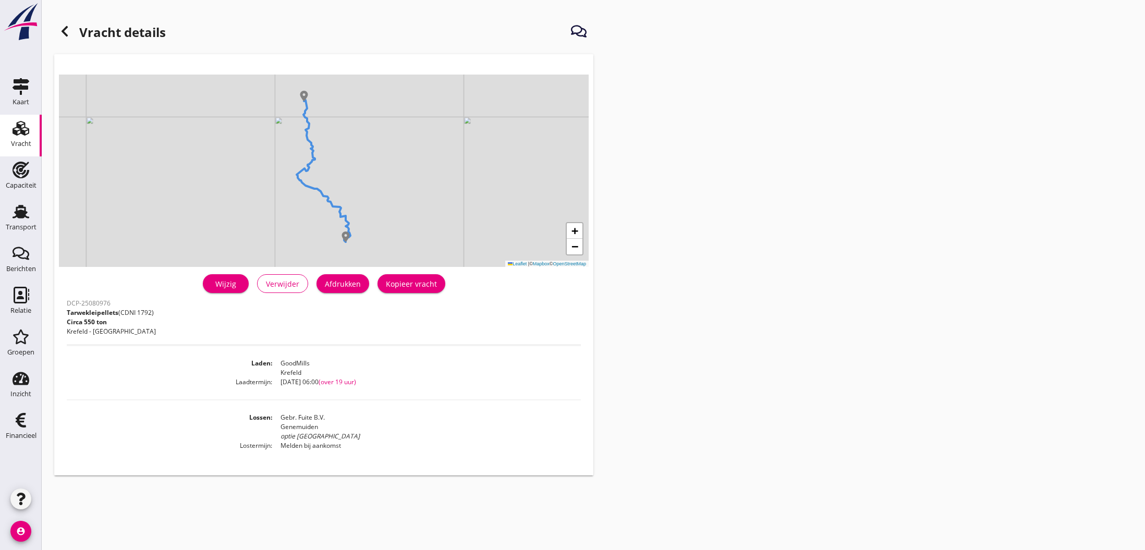
click at [220, 287] on div "Wijzig" at bounding box center [225, 283] width 29 height 11
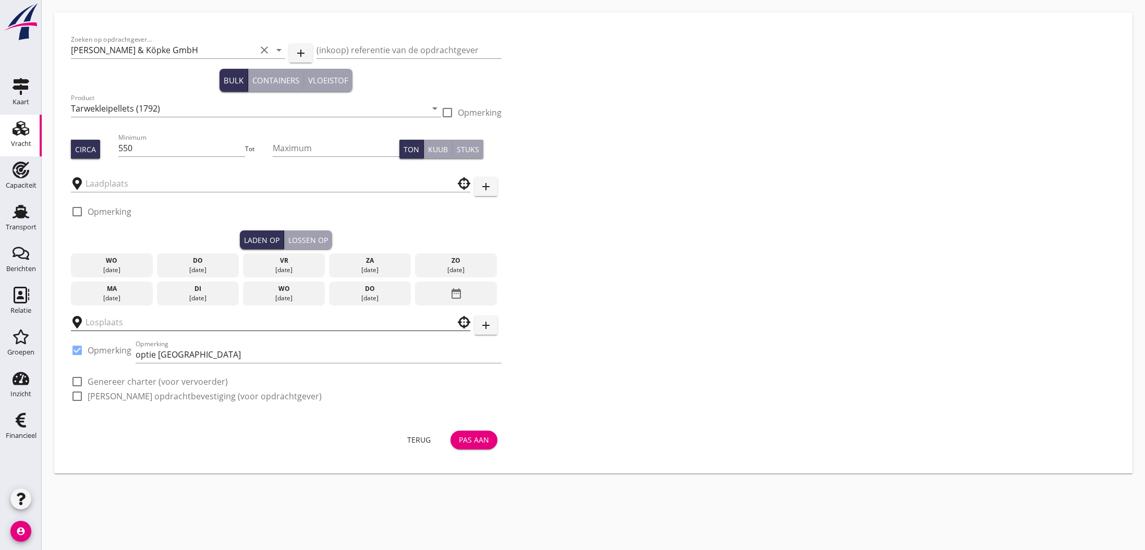
type input "GoodMills"
type input "Gebr. Fuite B.V."
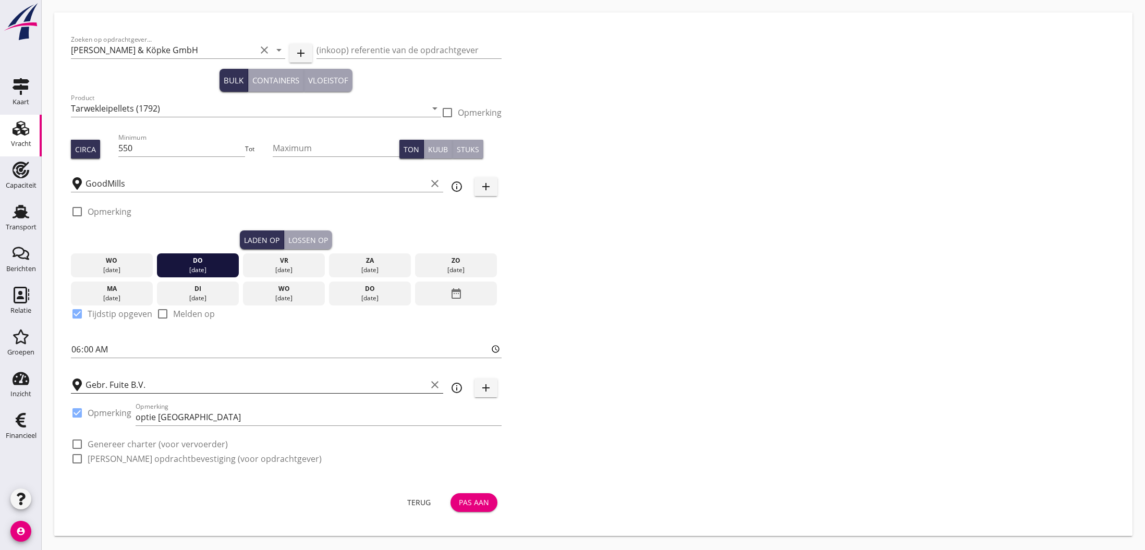
click at [436, 385] on icon "clear" at bounding box center [435, 385] width 13 height 13
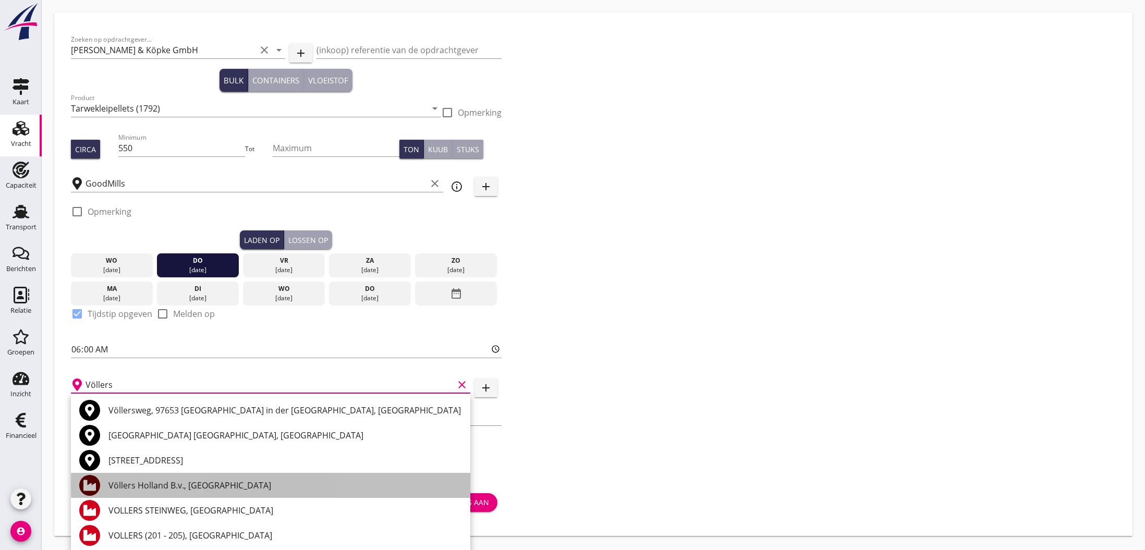
click at [223, 487] on div "Völlers Holland B.v., [GEOGRAPHIC_DATA]" at bounding box center [285, 485] width 354 height 13
type input "Völlers Holland B.v., [GEOGRAPHIC_DATA]"
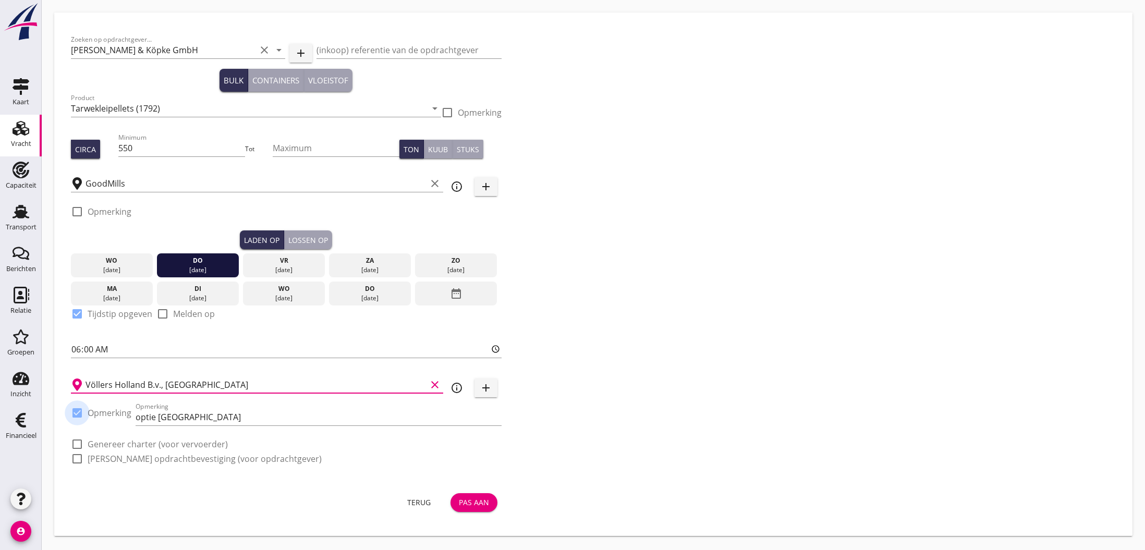
drag, startPoint x: 75, startPoint y: 414, endPoint x: 116, endPoint y: 421, distance: 41.8
click at [76, 414] on div at bounding box center [77, 413] width 18 height 18
checkbox input "false"
click at [479, 499] on div "Pas aan" at bounding box center [474, 498] width 30 height 11
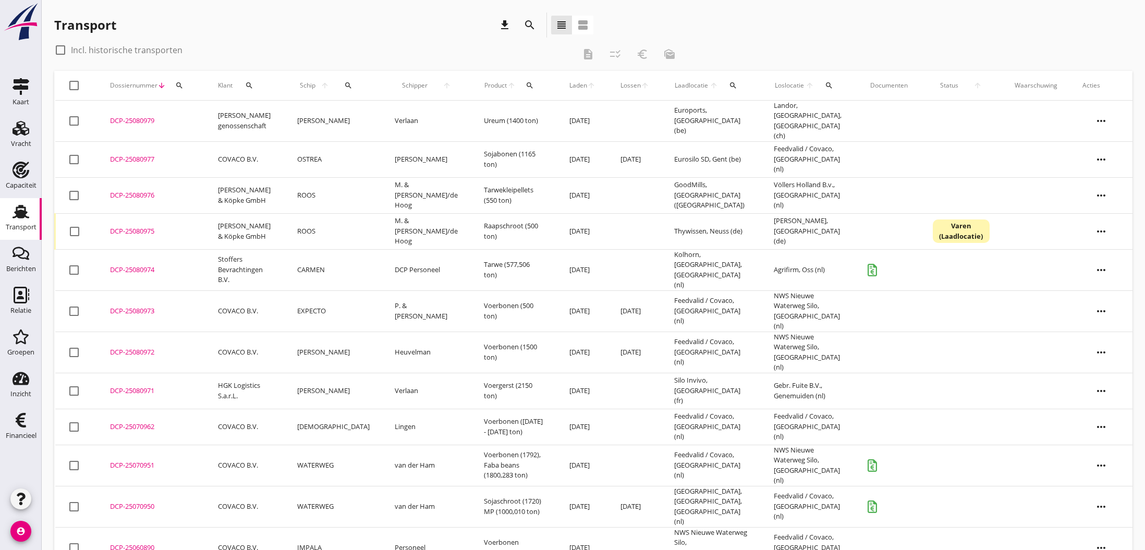
click at [135, 226] on div "DCP-25080975" at bounding box center [151, 231] width 83 height 10
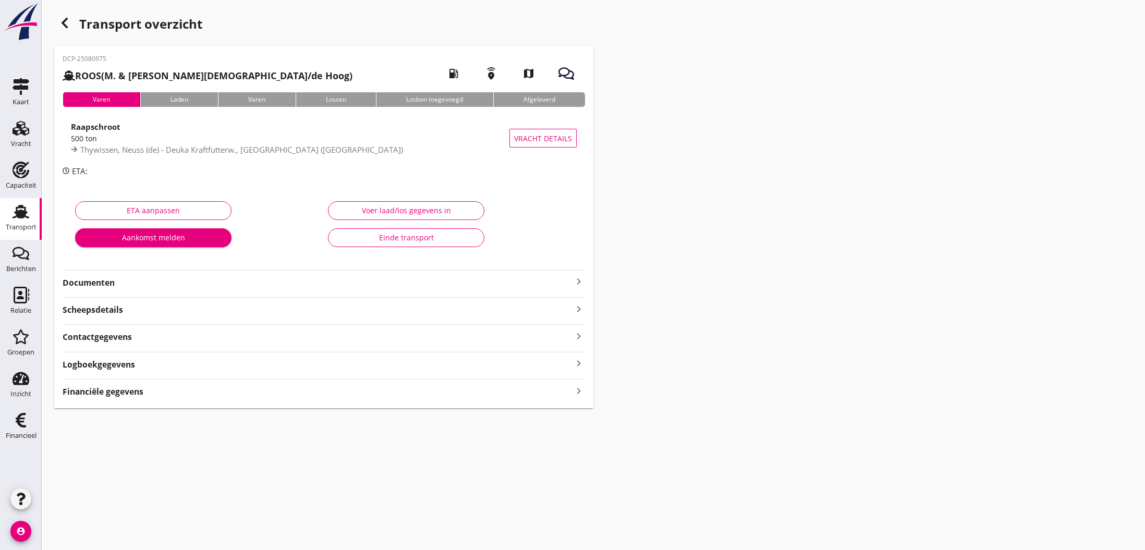
click at [129, 391] on strong "Financiële gegevens" at bounding box center [103, 392] width 81 height 12
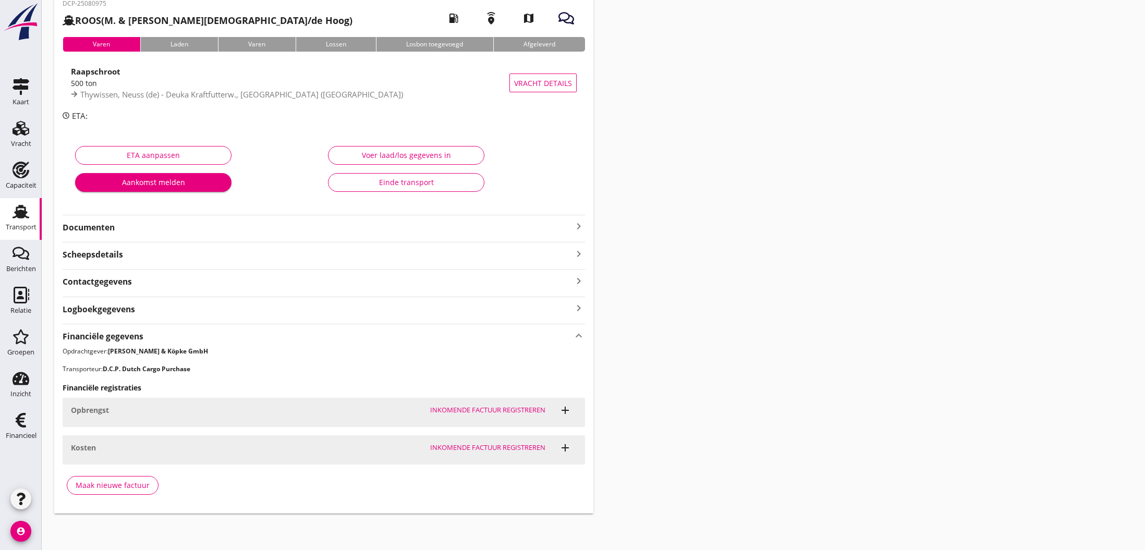
scroll to position [55, 0]
click at [127, 482] on div "Maak nieuwe factuur" at bounding box center [113, 485] width 74 height 11
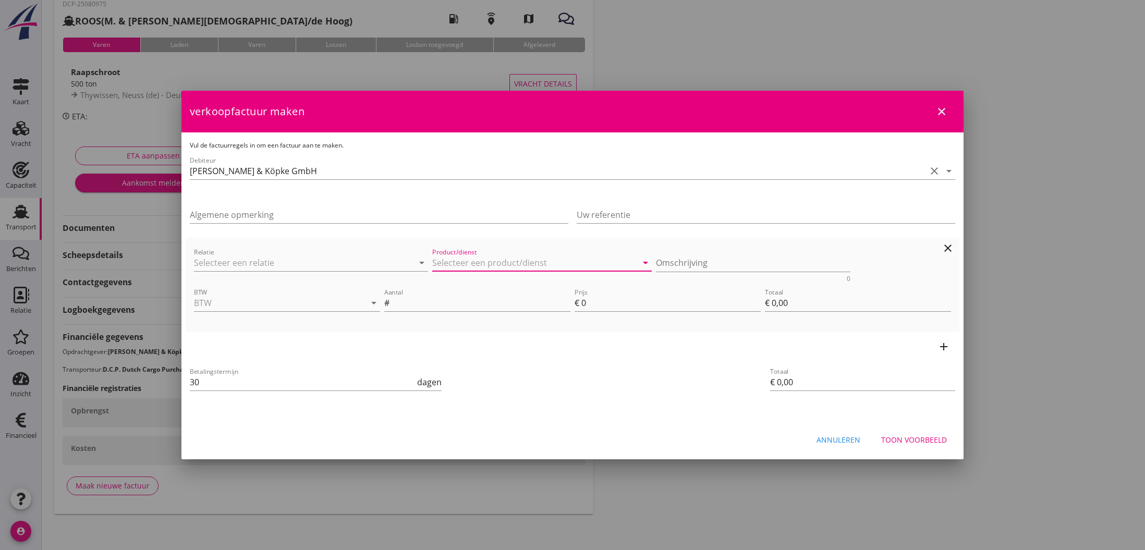
click at [472, 265] on input "Product/dienst" at bounding box center [534, 262] width 205 height 17
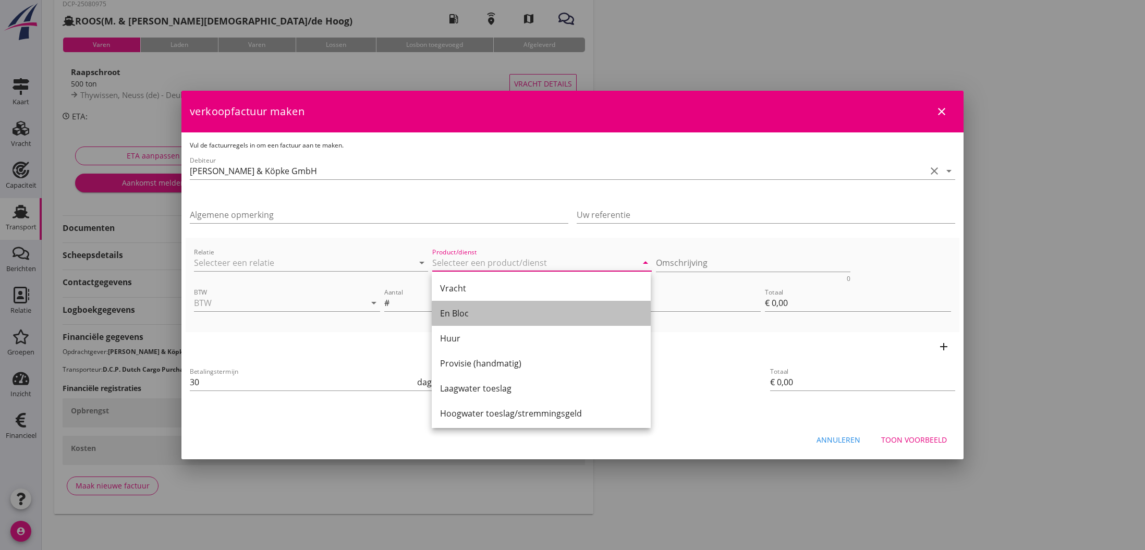
click at [475, 314] on div "En Bloc" at bounding box center [541, 313] width 202 height 13
type input "En Bloc"
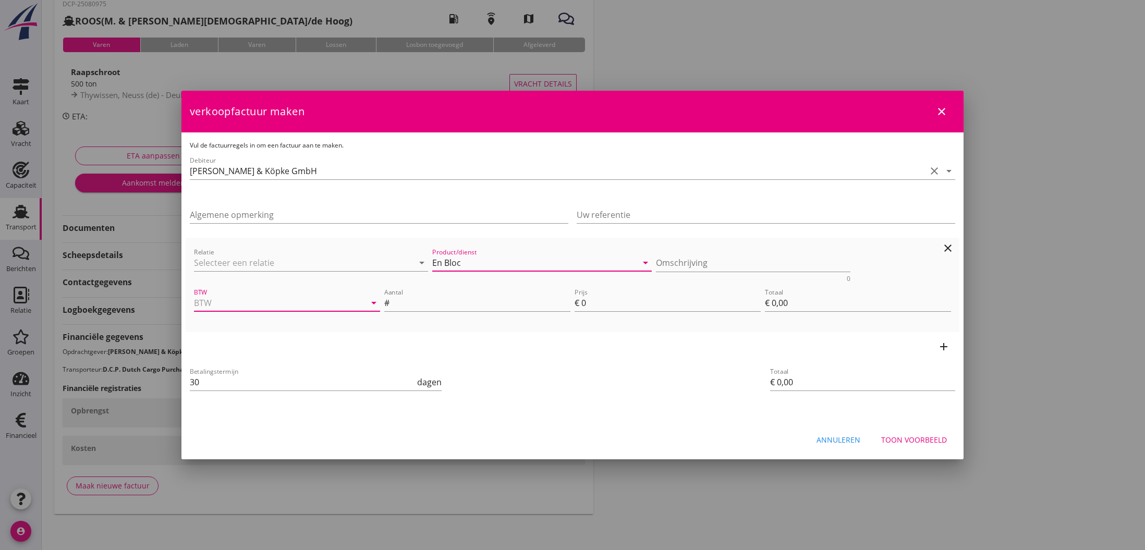
click at [274, 307] on input "BTW" at bounding box center [272, 303] width 157 height 17
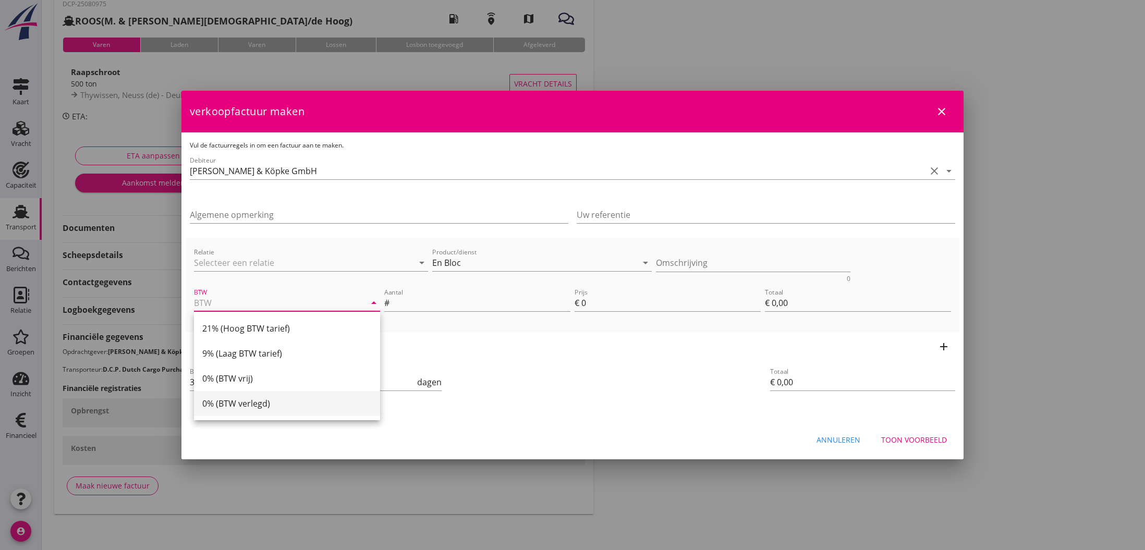
click at [250, 406] on div "0% (BTW verlegd)" at bounding box center [286, 403] width 169 height 13
type input "0% (BTW verlegd)"
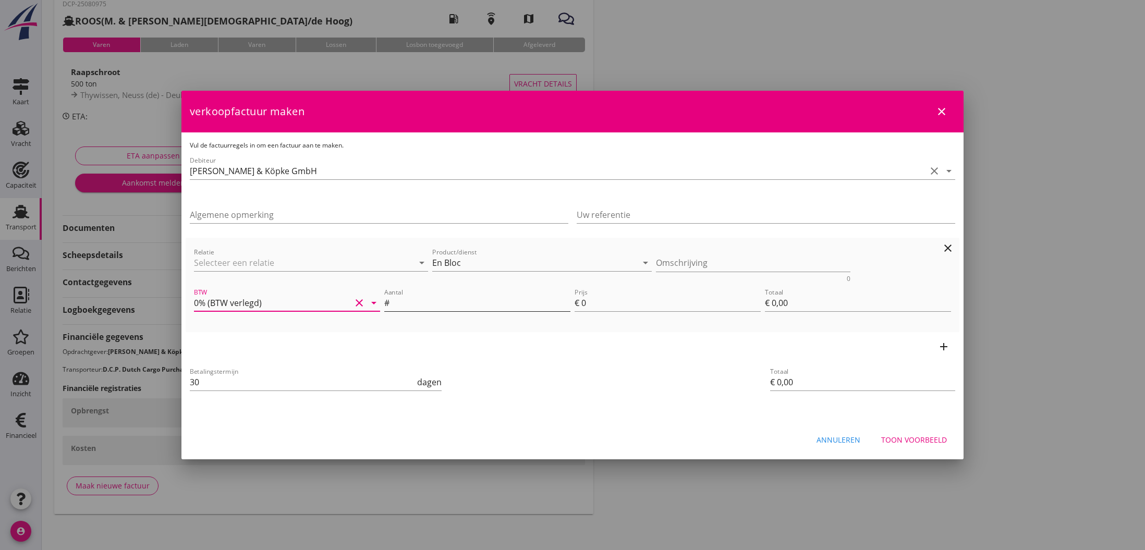
click at [409, 304] on input "Aantal" at bounding box center [481, 303] width 179 height 17
type input "1"
click at [587, 304] on input "0" at bounding box center [670, 303] width 179 height 17
type input "1"
type input "€ 1,00"
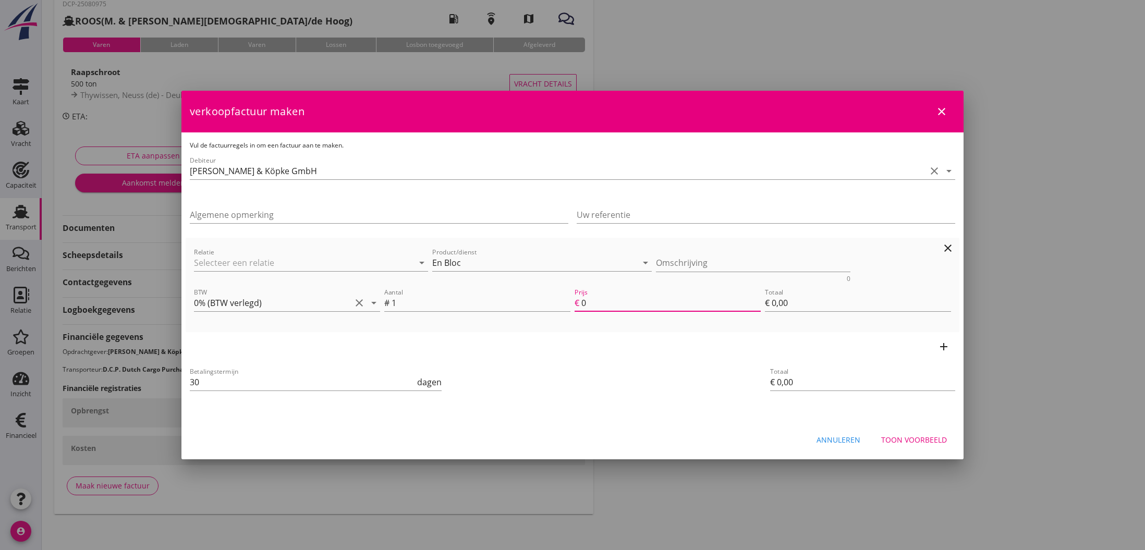
type input "€ 1,00"
type input "17"
type input "€ 17,00"
type input "175"
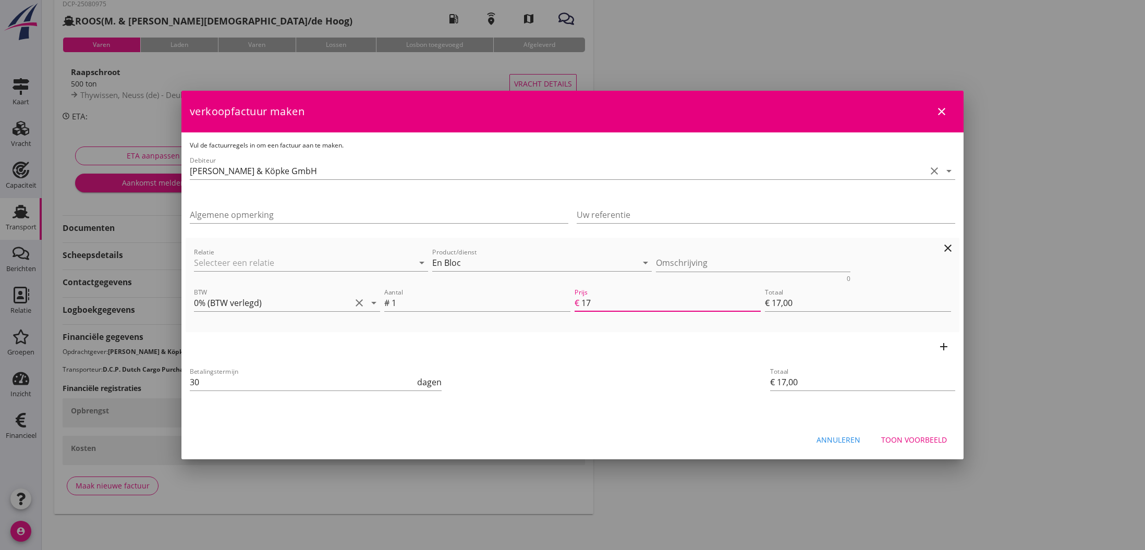
type input "€ 175,00"
type input "1750"
type input "€ 1.750,00"
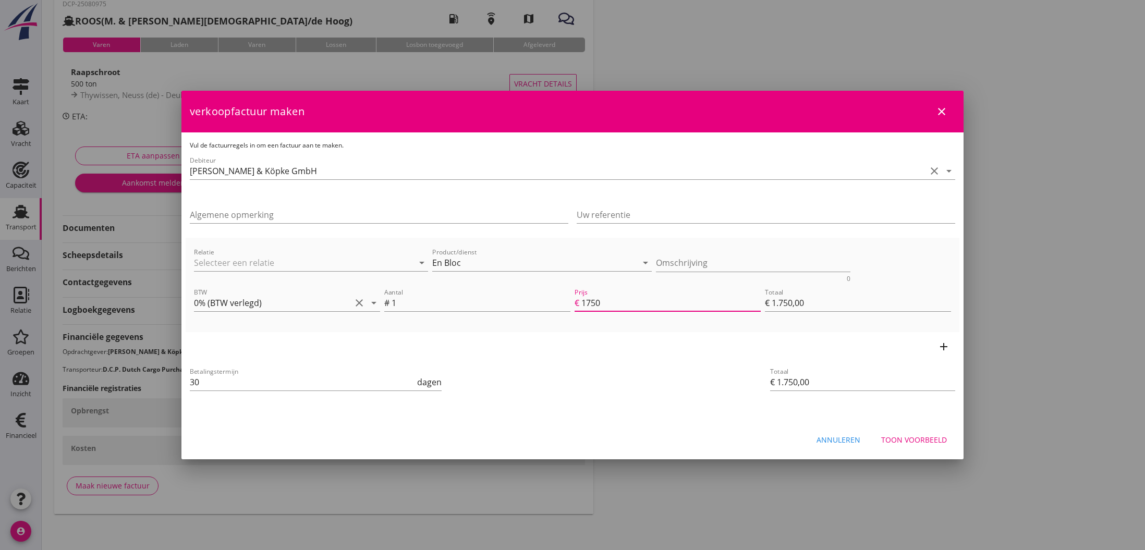
type input "1750"
click at [941, 347] on icon "add" at bounding box center [944, 347] width 13 height 13
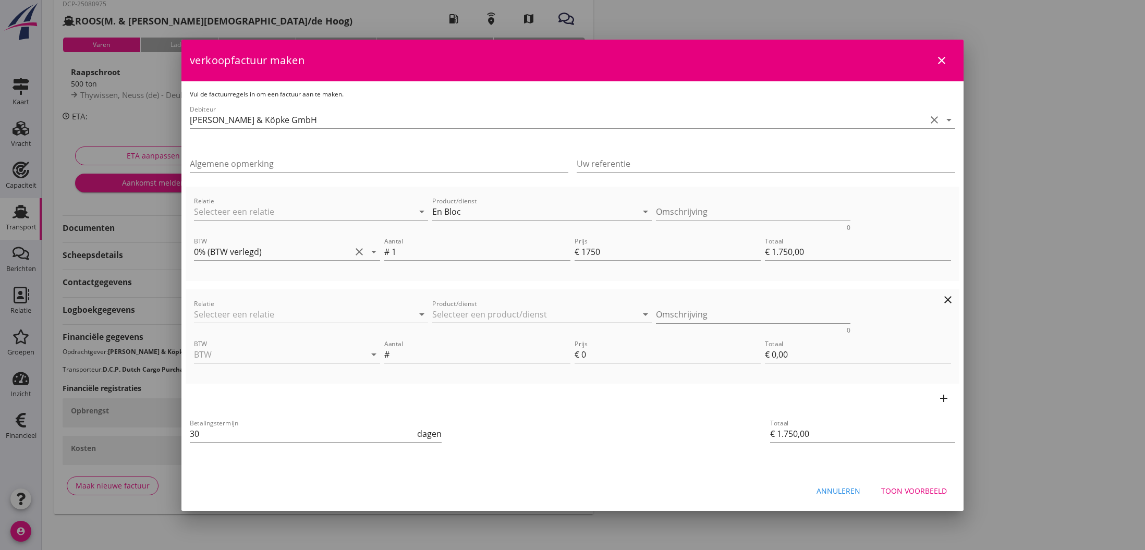
click at [445, 311] on input "Product/dienst" at bounding box center [534, 314] width 205 height 17
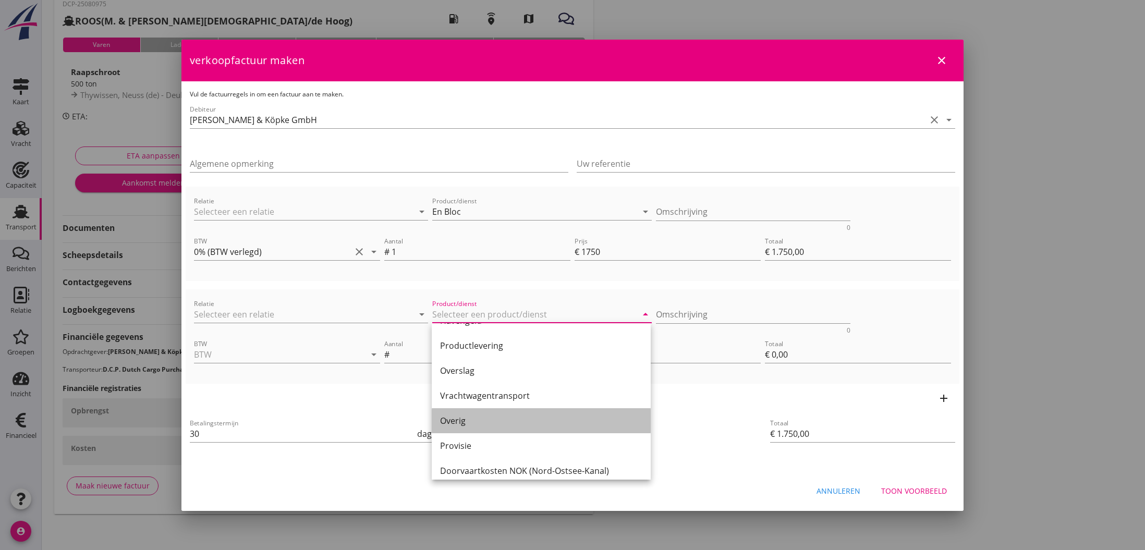
scroll to position [269, 0]
click at [452, 422] on div "Overig" at bounding box center [541, 421] width 202 height 13
type input "Overig"
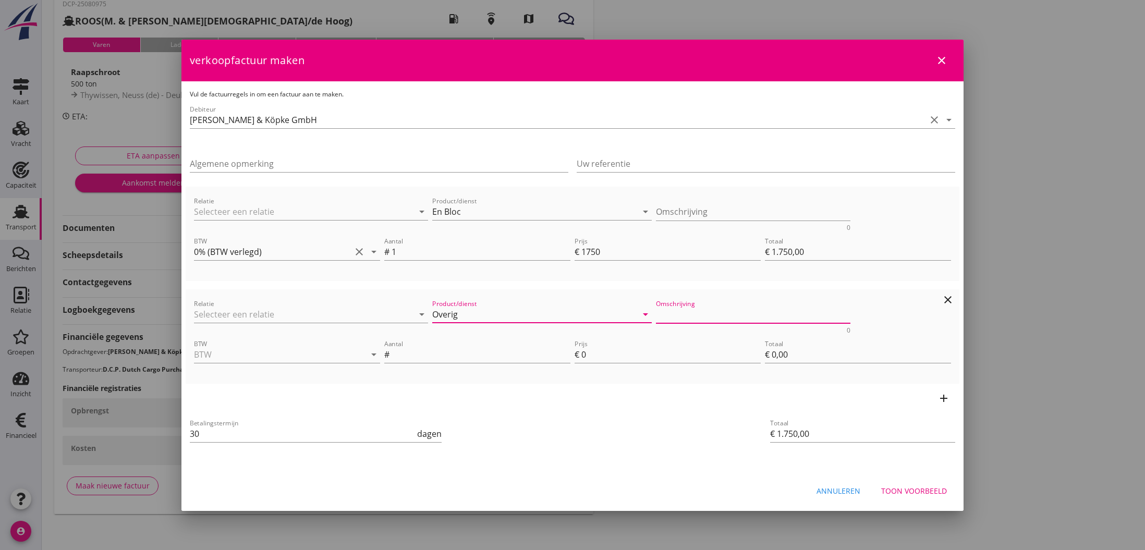
click at [688, 315] on textarea "Omschrijving" at bounding box center [753, 314] width 195 height 17
click at [665, 315] on textarea "Frúher laden" at bounding box center [753, 314] width 195 height 17
click at [714, 316] on textarea "Früher laden" at bounding box center [753, 314] width 195 height 17
type textarea "Früher laden"
click at [254, 352] on input "BTW" at bounding box center [272, 354] width 157 height 17
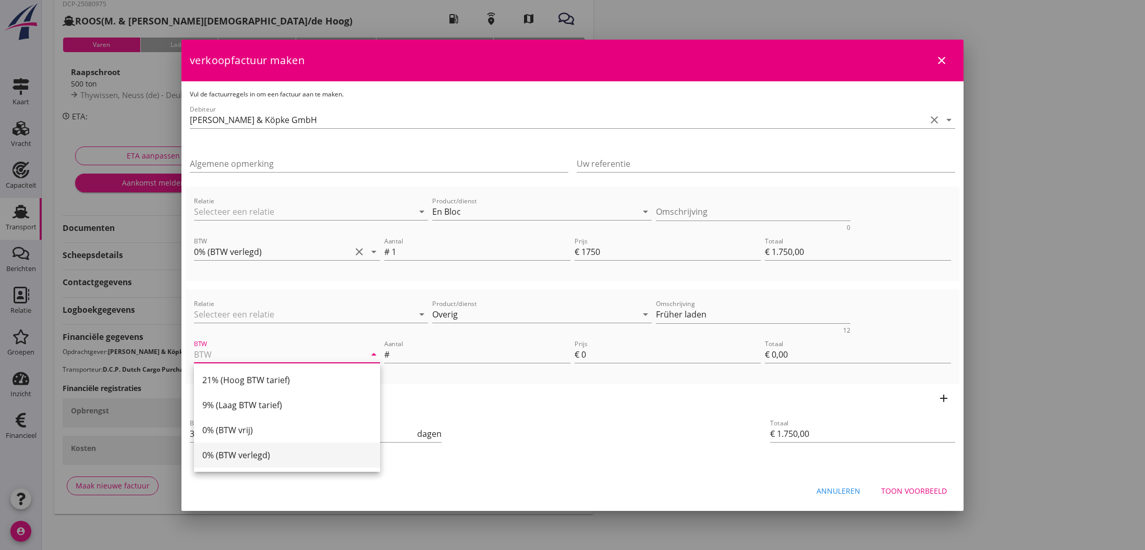
click at [244, 450] on div "0% (BTW verlegd)" at bounding box center [286, 455] width 169 height 13
type input "0% (BTW verlegd)"
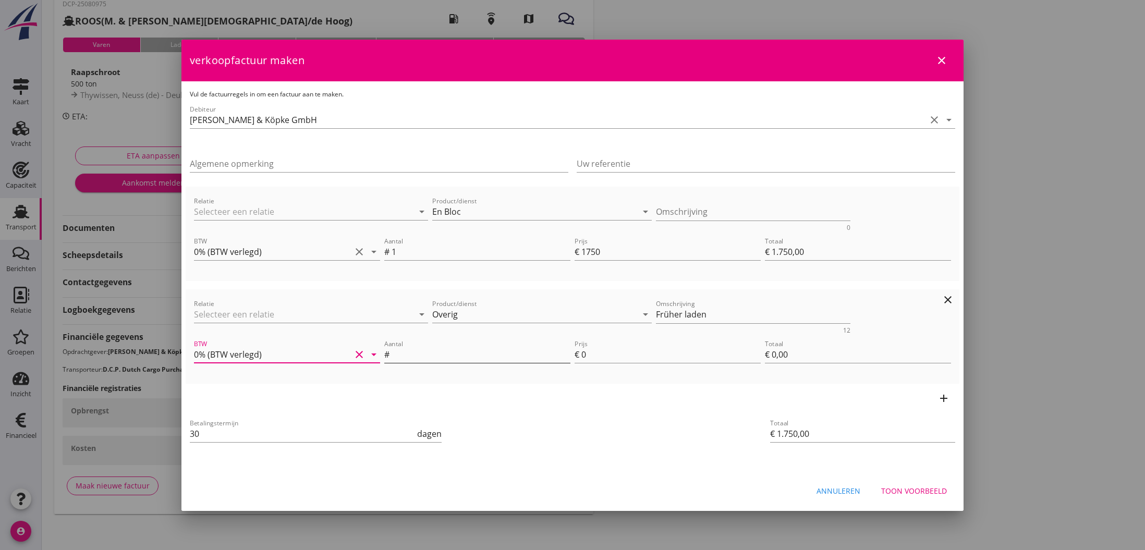
click at [400, 358] on input "Aantal" at bounding box center [481, 354] width 179 height 17
type input "1"
click at [585, 355] on input "0" at bounding box center [670, 354] width 179 height 17
type input "€ 1.753,00"
type input "3"
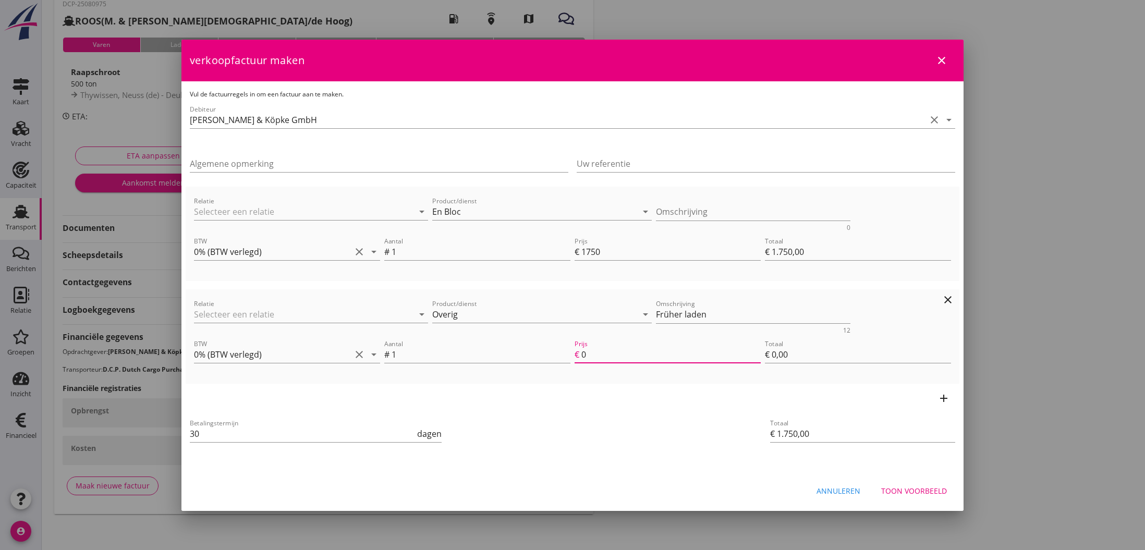
type input "€ 3,00"
type input "€ 1.780,00"
type input "30"
type input "€ 30,00"
type input "€ 2.050,00"
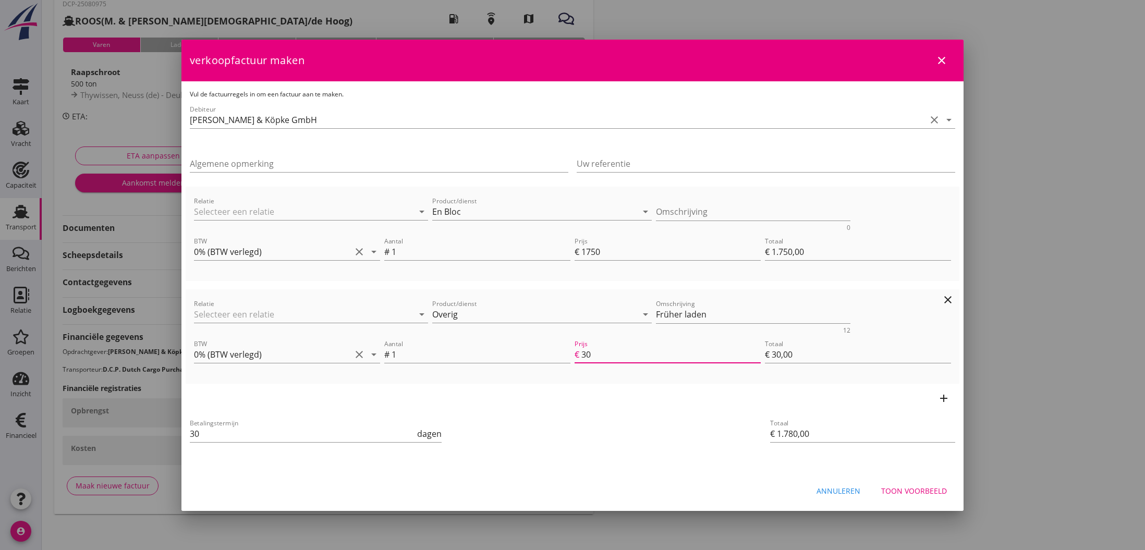
type input "300"
type input "€ 300,00"
type input "300.00"
click at [612, 252] on input "1750" at bounding box center [670, 252] width 179 height 17
type input "1750.00"
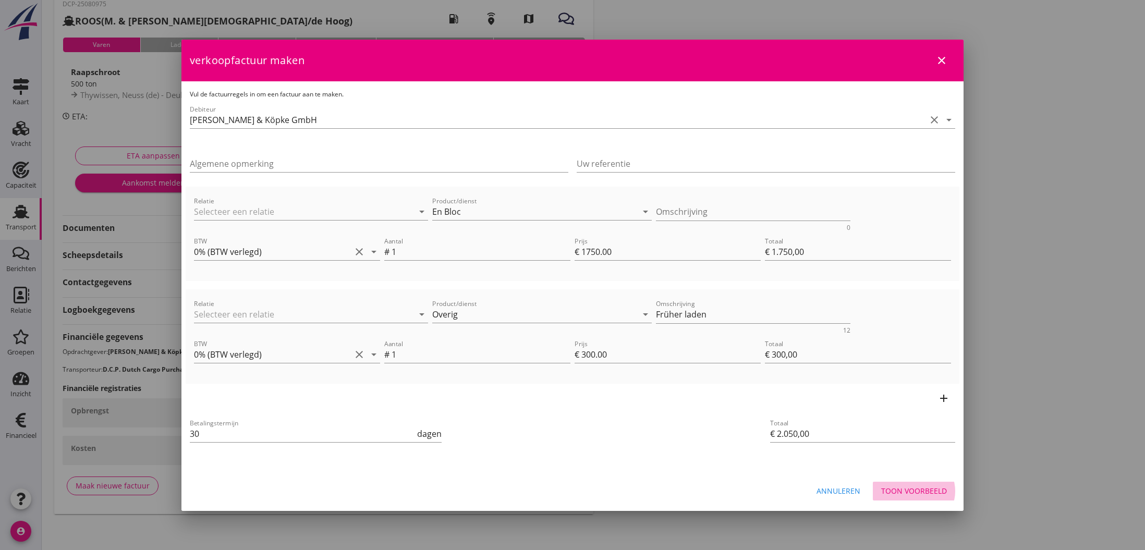
click at [901, 489] on div "Toon voorbeeld" at bounding box center [914, 491] width 66 height 11
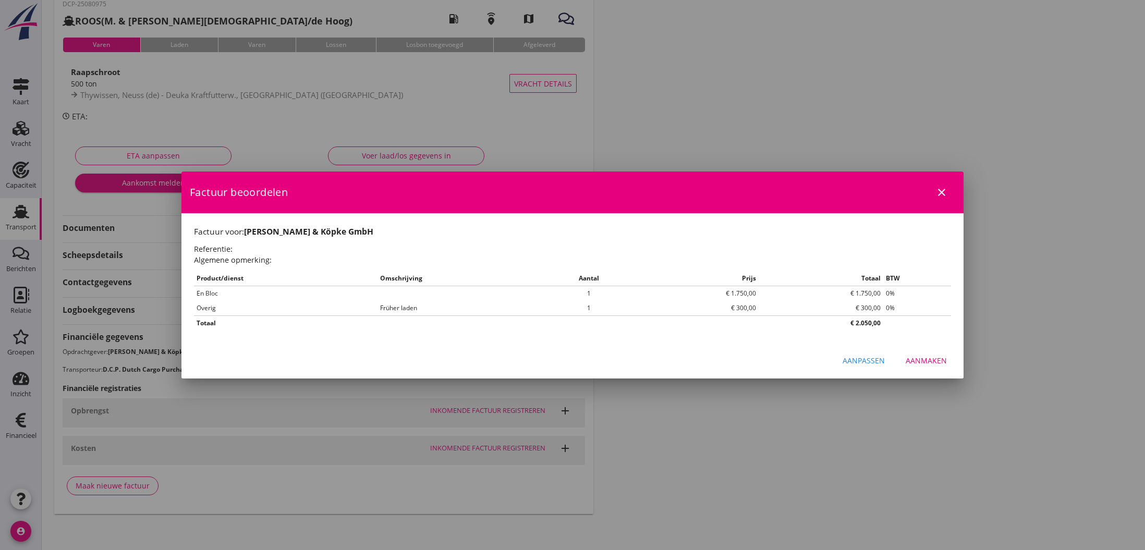
click at [914, 358] on div "Aanmaken" at bounding box center [926, 360] width 41 height 11
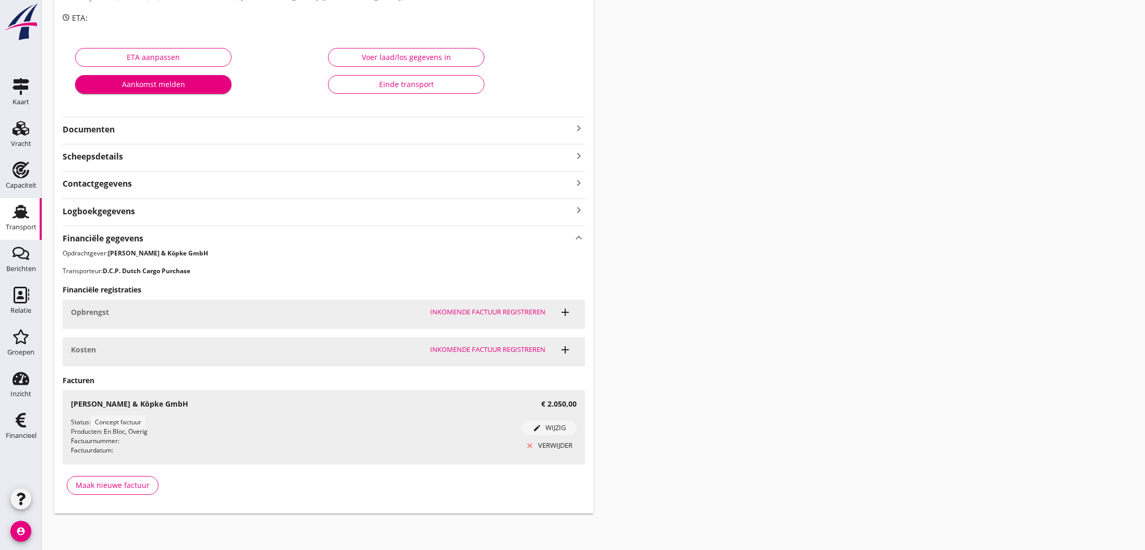
scroll to position [153, 0]
click at [17, 422] on use at bounding box center [21, 420] width 10 height 15
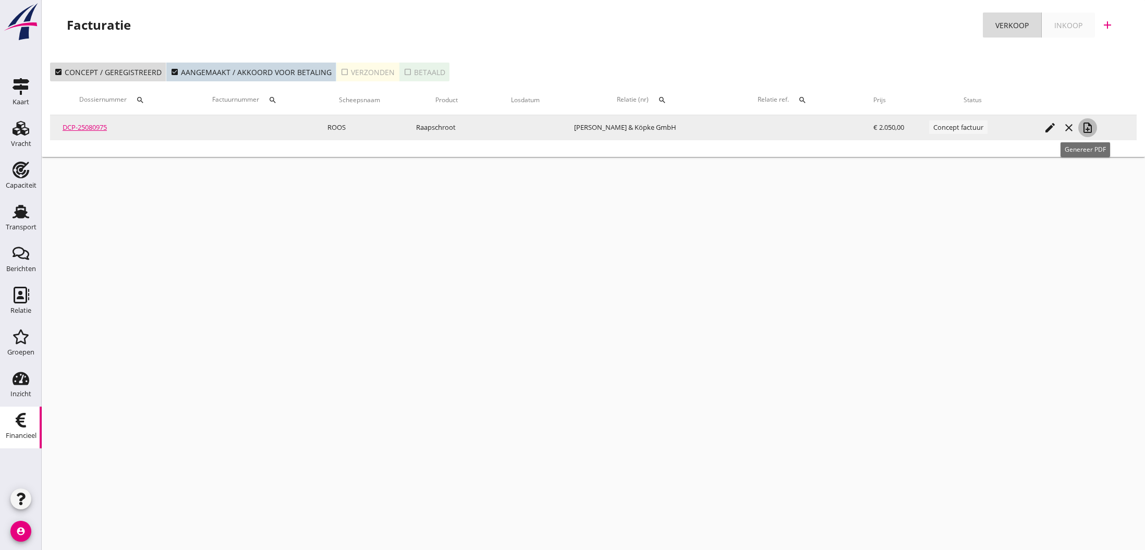
click at [1087, 126] on icon "note_add" at bounding box center [1088, 128] width 13 height 13
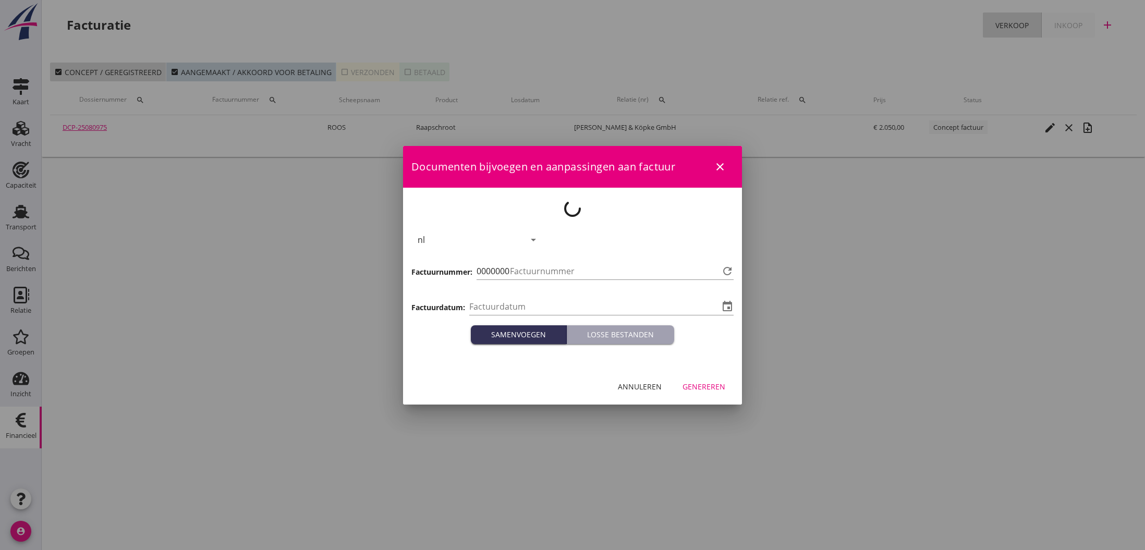
type input "[DATE]"
type input "773"
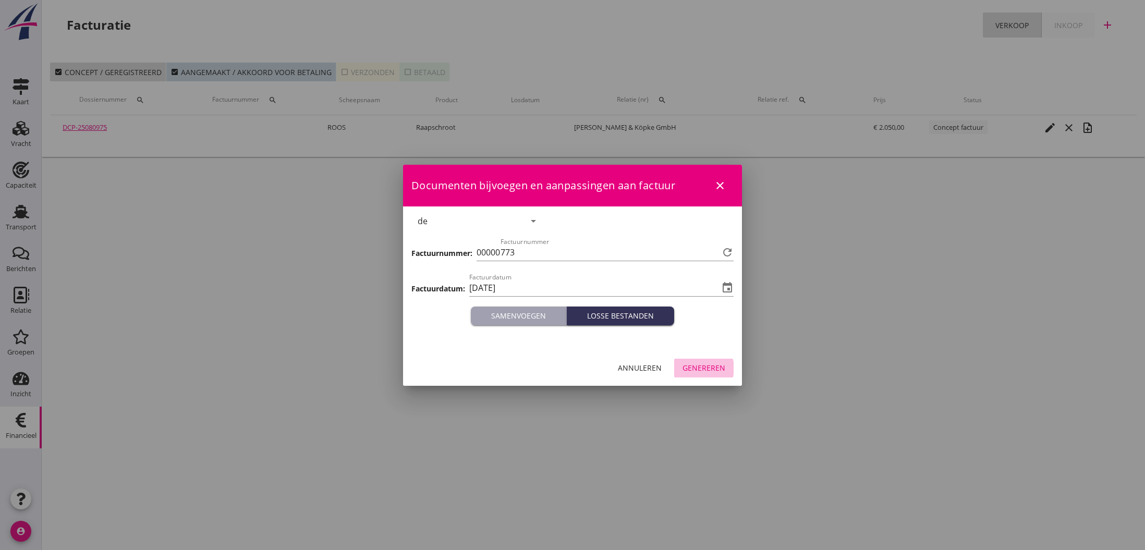
click at [703, 370] on div "Genereren" at bounding box center [704, 367] width 43 height 11
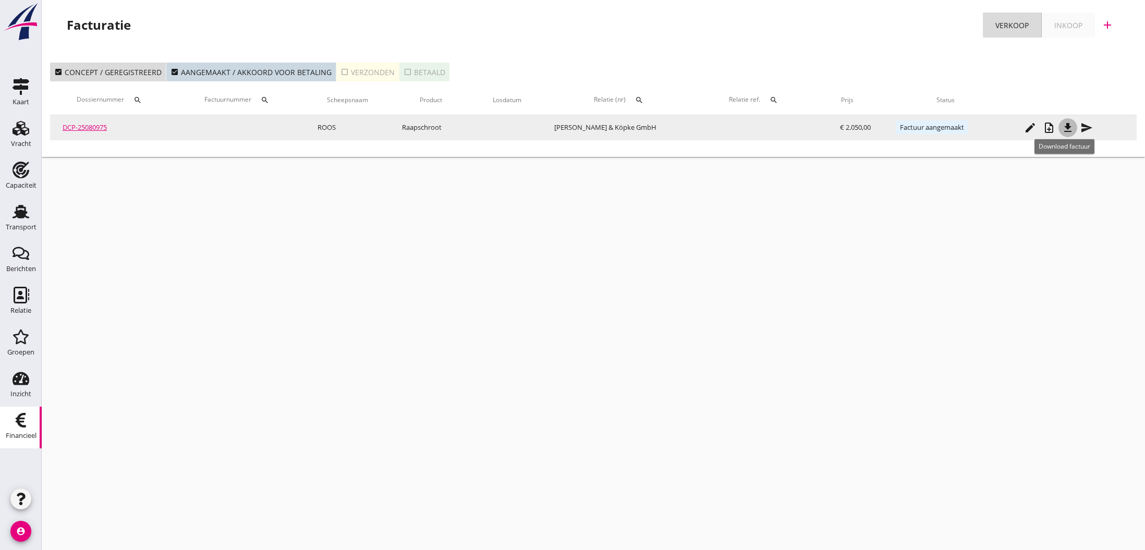
click at [1066, 127] on icon "file_download" at bounding box center [1068, 128] width 13 height 13
click at [1081, 128] on icon "send" at bounding box center [1087, 128] width 13 height 13
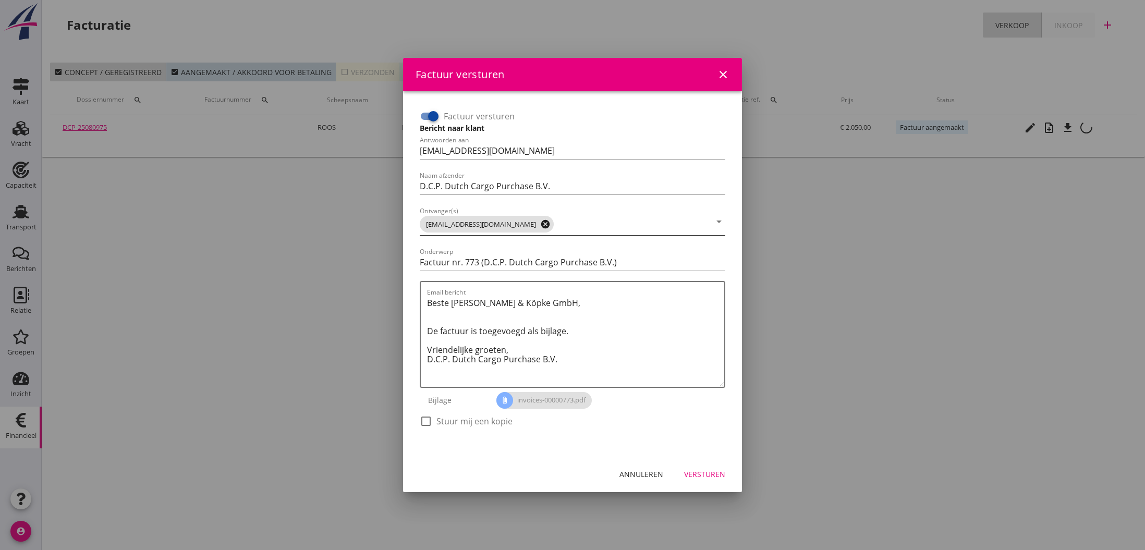
click at [542, 224] on icon "cancel" at bounding box center [545, 224] width 10 height 10
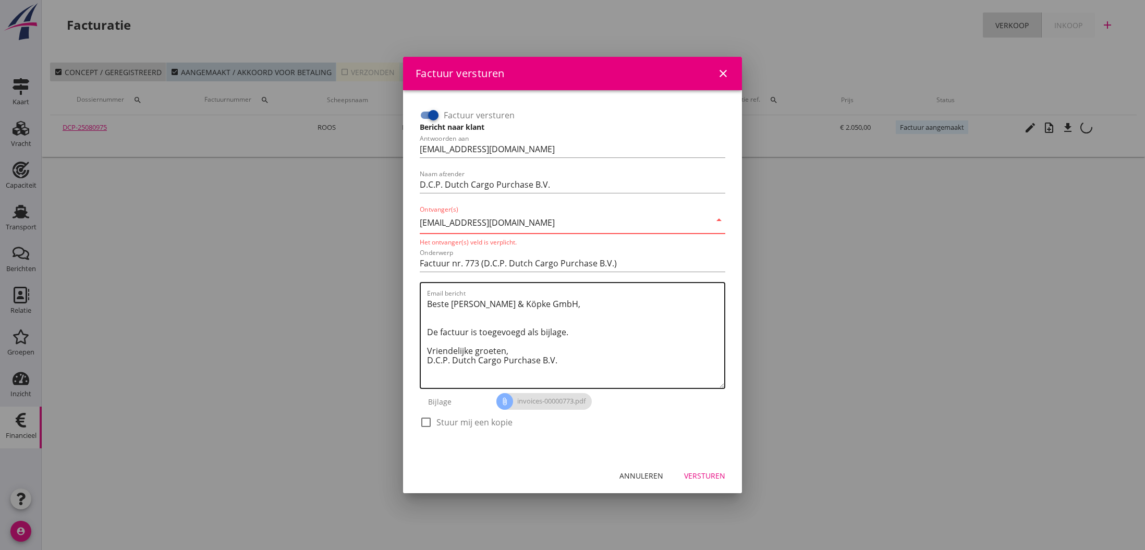
type input "[EMAIL_ADDRESS][DOMAIN_NAME]"
click at [540, 320] on textarea "Beste [PERSON_NAME] & Köpke GmbH, De factuur is toegevoegd als bijlage. Vriende…" at bounding box center [575, 342] width 297 height 92
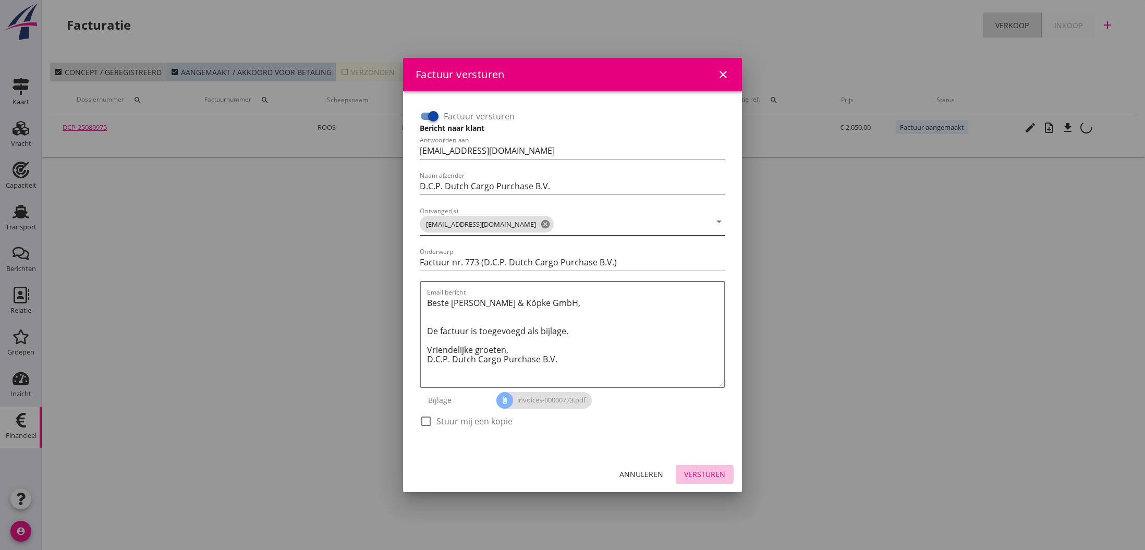
click at [705, 474] on div "Versturen" at bounding box center [704, 474] width 41 height 11
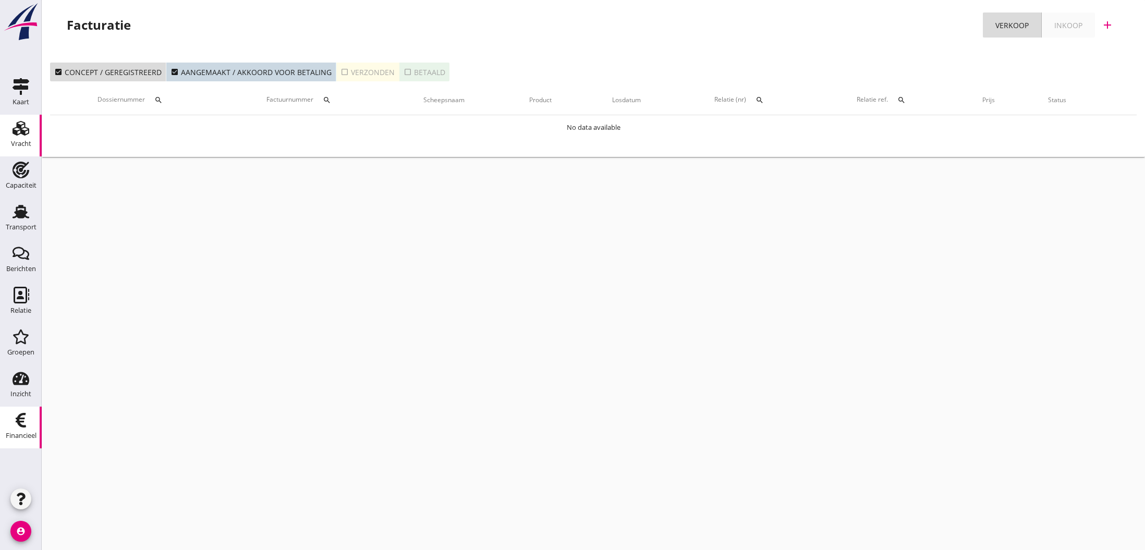
click at [21, 132] on use at bounding box center [21, 128] width 17 height 15
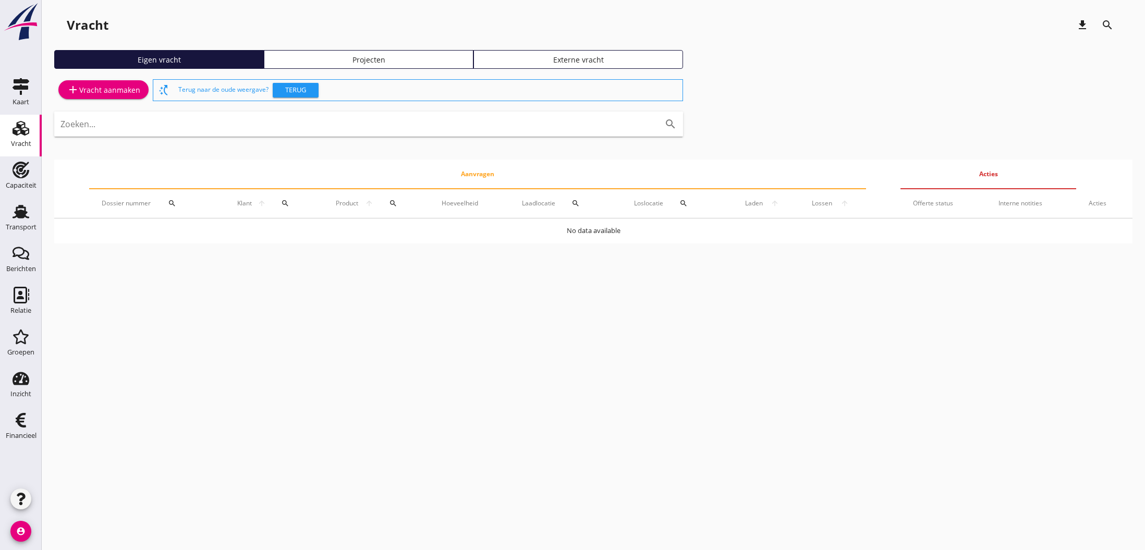
click at [95, 92] on div "add Vracht aanmaken" at bounding box center [104, 89] width 74 height 13
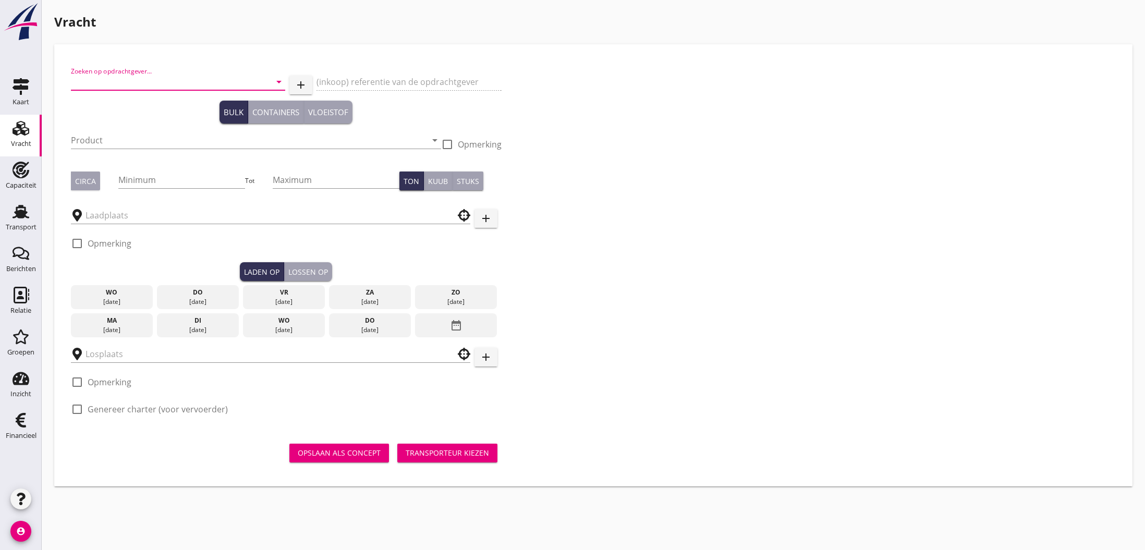
click at [122, 80] on input "Zoeken op opdrachtgever..." at bounding box center [163, 82] width 185 height 17
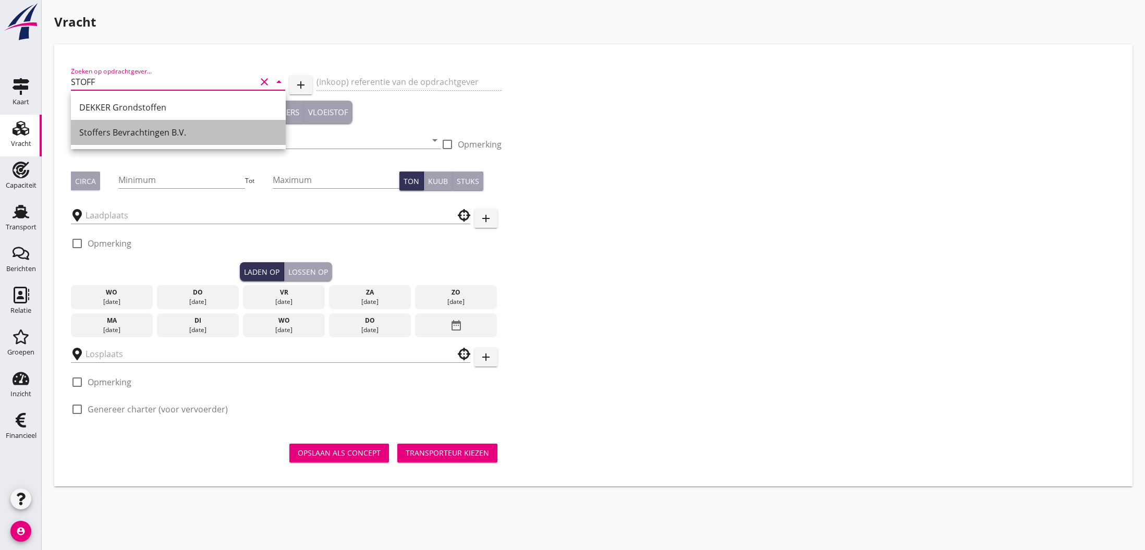
click at [108, 133] on div "Stoffers Bevrachtingen B.V." at bounding box center [178, 132] width 198 height 13
type input "Stoffers Bevrachtingen B.V."
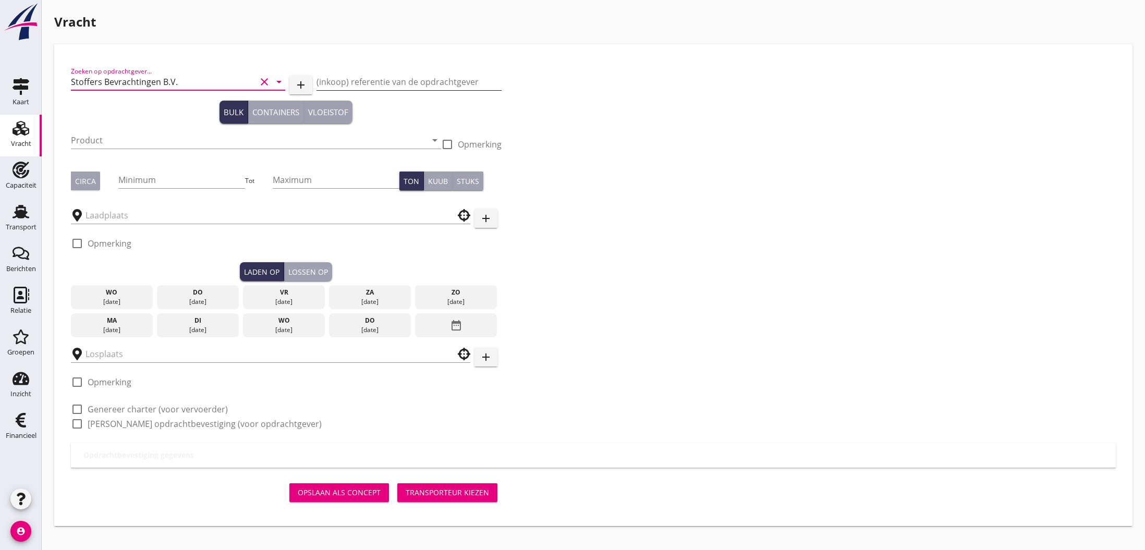
click at [349, 82] on input "(inkoop) referentie van de opdrachtgever" at bounding box center [409, 82] width 185 height 17
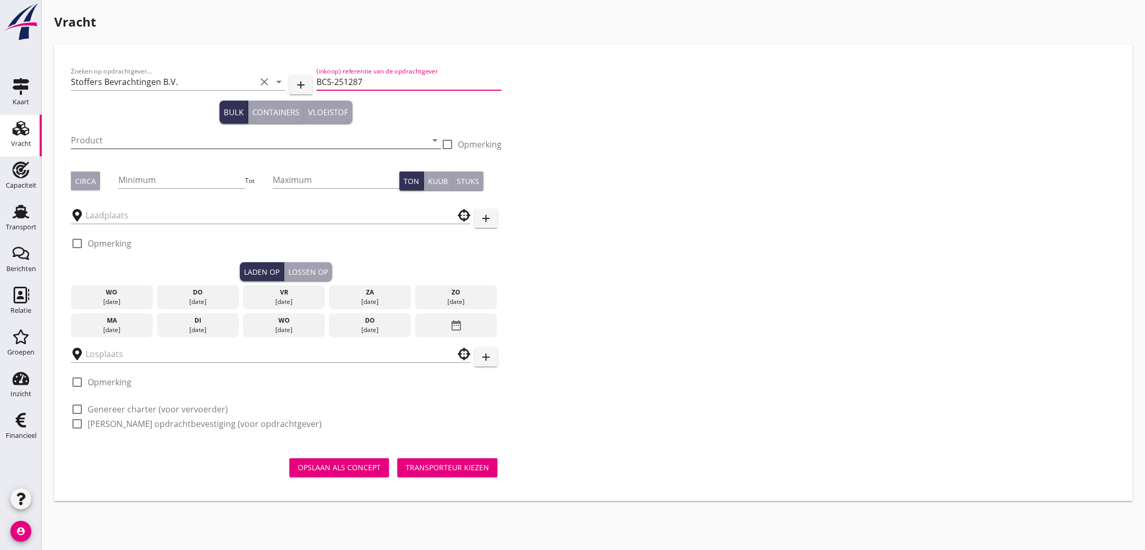
type input "BCS-251287"
click at [144, 138] on input "Product" at bounding box center [249, 140] width 356 height 17
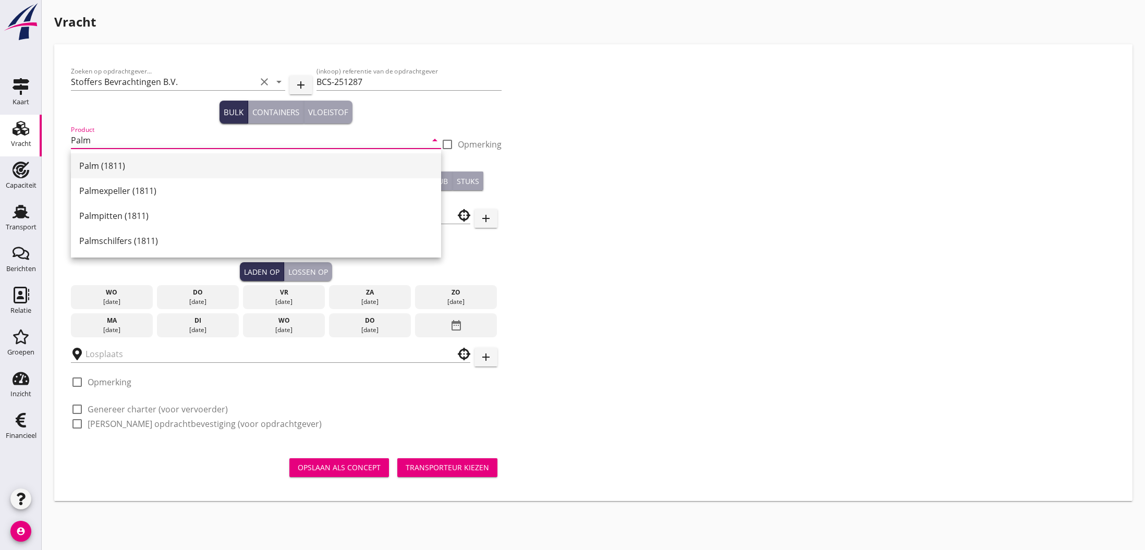
click at [164, 169] on div "Palm (1811)" at bounding box center [256, 166] width 354 height 13
type input "Palm (1811)"
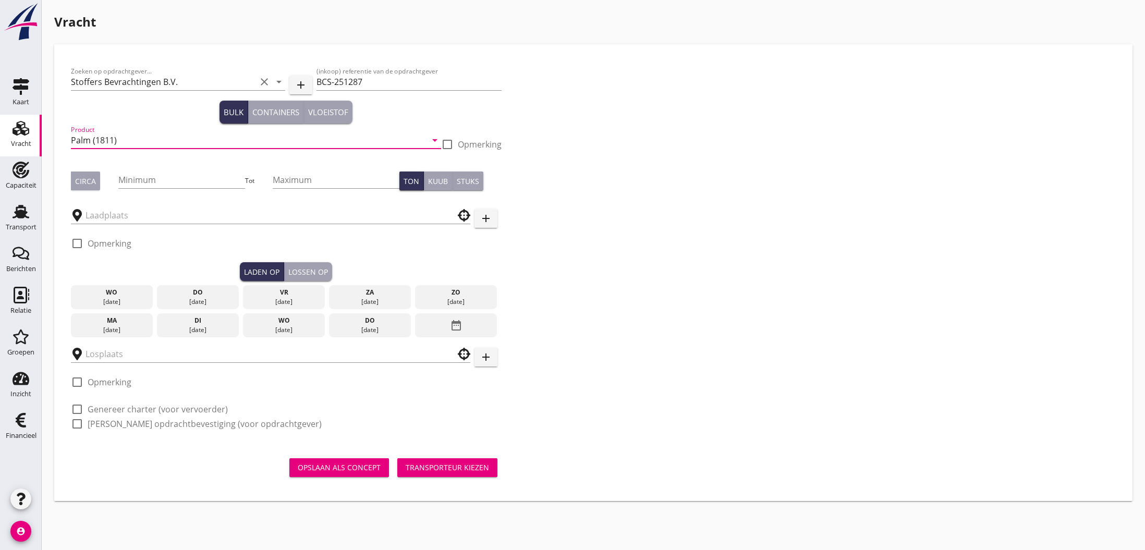
click at [92, 181] on div "Circa" at bounding box center [85, 181] width 21 height 11
click at [137, 182] on input "Minimum" at bounding box center [181, 180] width 127 height 17
type input "500"
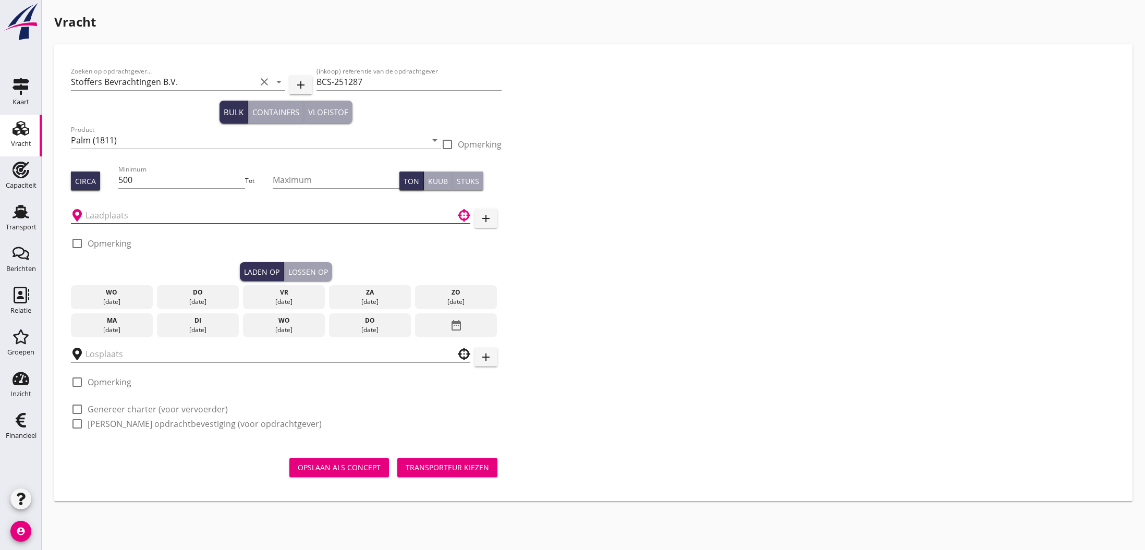
click at [125, 220] on input "text" at bounding box center [264, 215] width 356 height 17
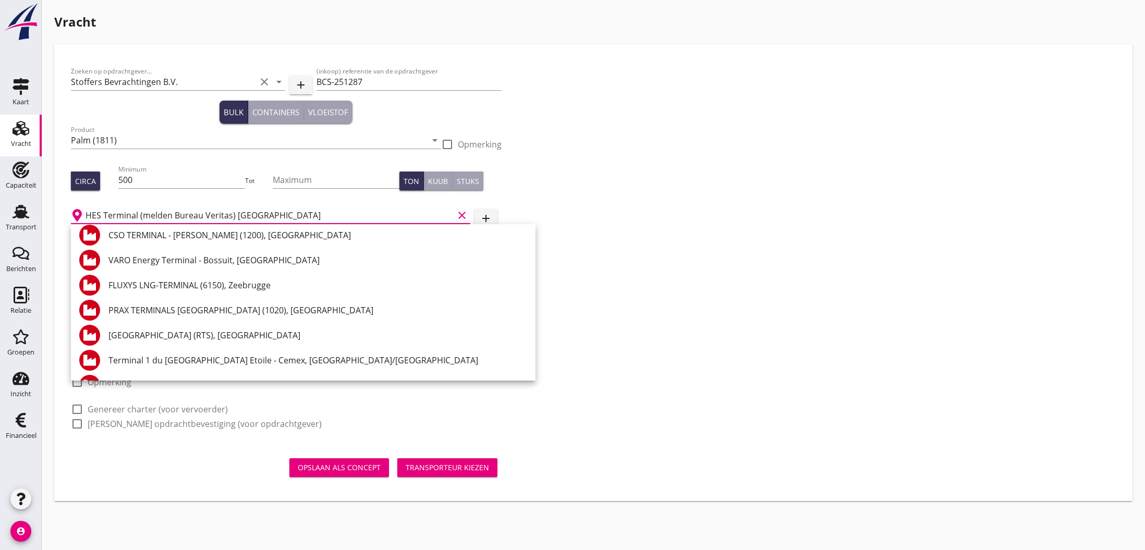
scroll to position [281, 0]
type input "H"
type input "[GEOGRAPHIC_DATA]"
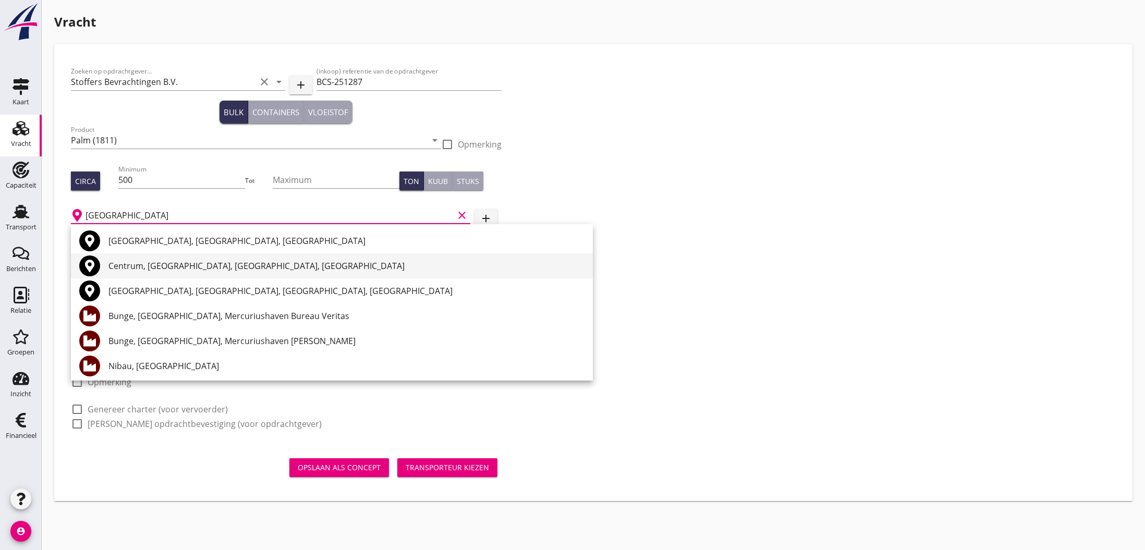
scroll to position [0, 0]
click at [462, 216] on icon "clear" at bounding box center [462, 215] width 13 height 13
click at [487, 220] on icon "add" at bounding box center [486, 218] width 13 height 13
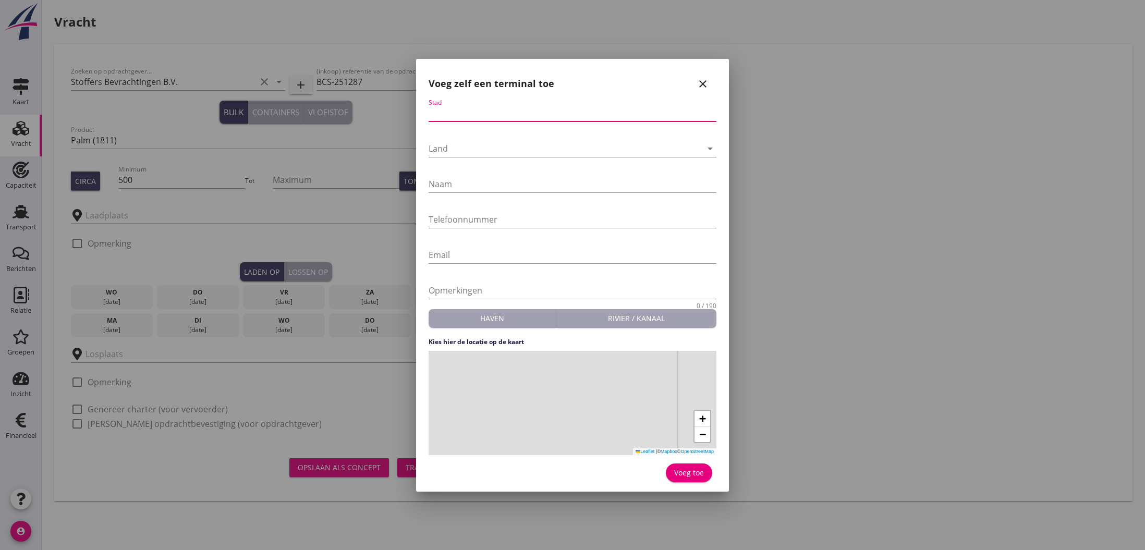
click at [466, 115] on input "Stad" at bounding box center [573, 113] width 288 height 17
type input "[GEOGRAPHIC_DATA]"
